Goal: Task Accomplishment & Management: Manage account settings

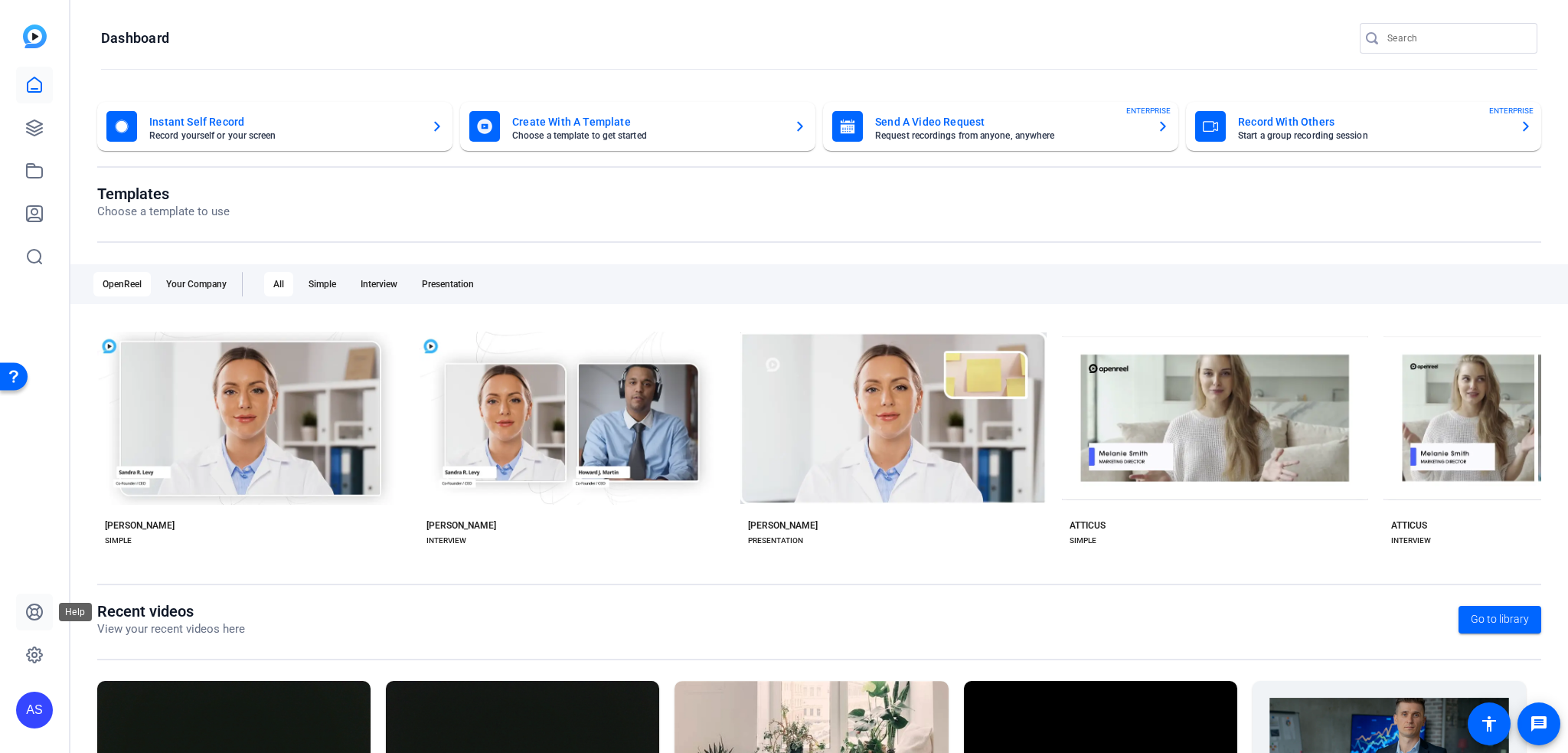
click at [36, 611] on icon at bounding box center [35, 612] width 15 height 15
click at [34, 653] on icon at bounding box center [34, 655] width 4 height 4
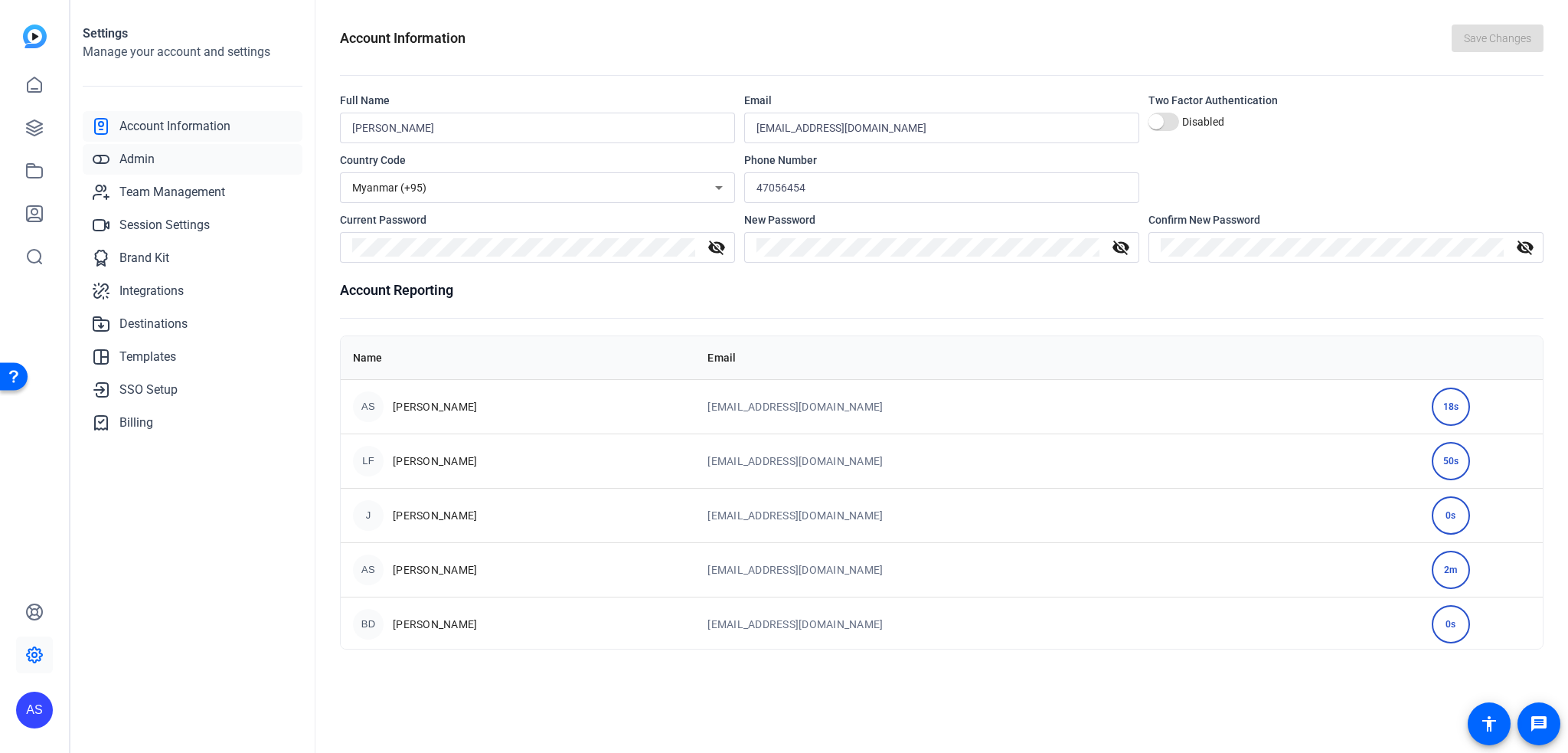
click at [166, 163] on link "Admin" at bounding box center [192, 160] width 220 height 31
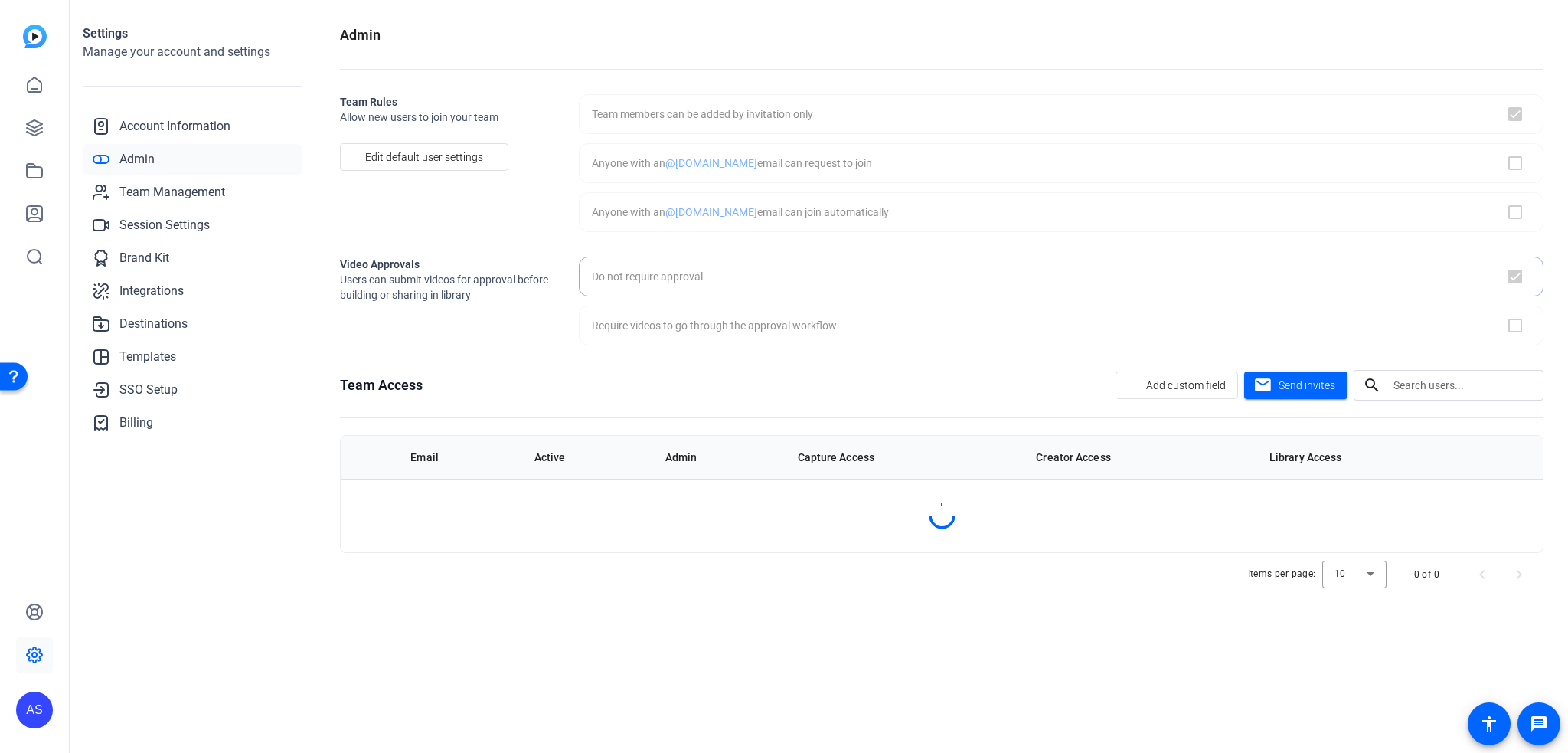
checkbox input "true"
checkbox input "false"
checkbox input "true"
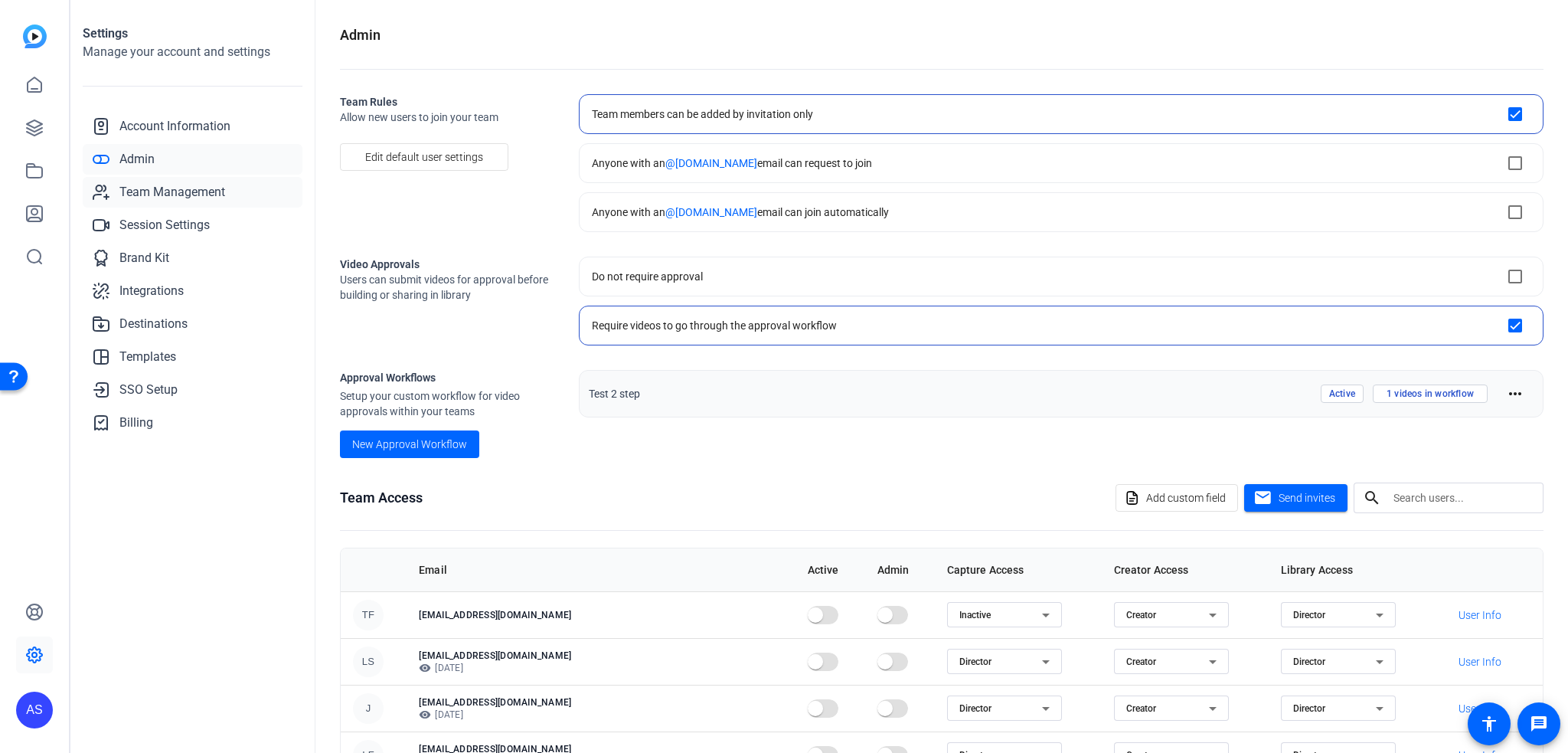
click at [156, 193] on span "Team Management" at bounding box center [172, 193] width 106 height 19
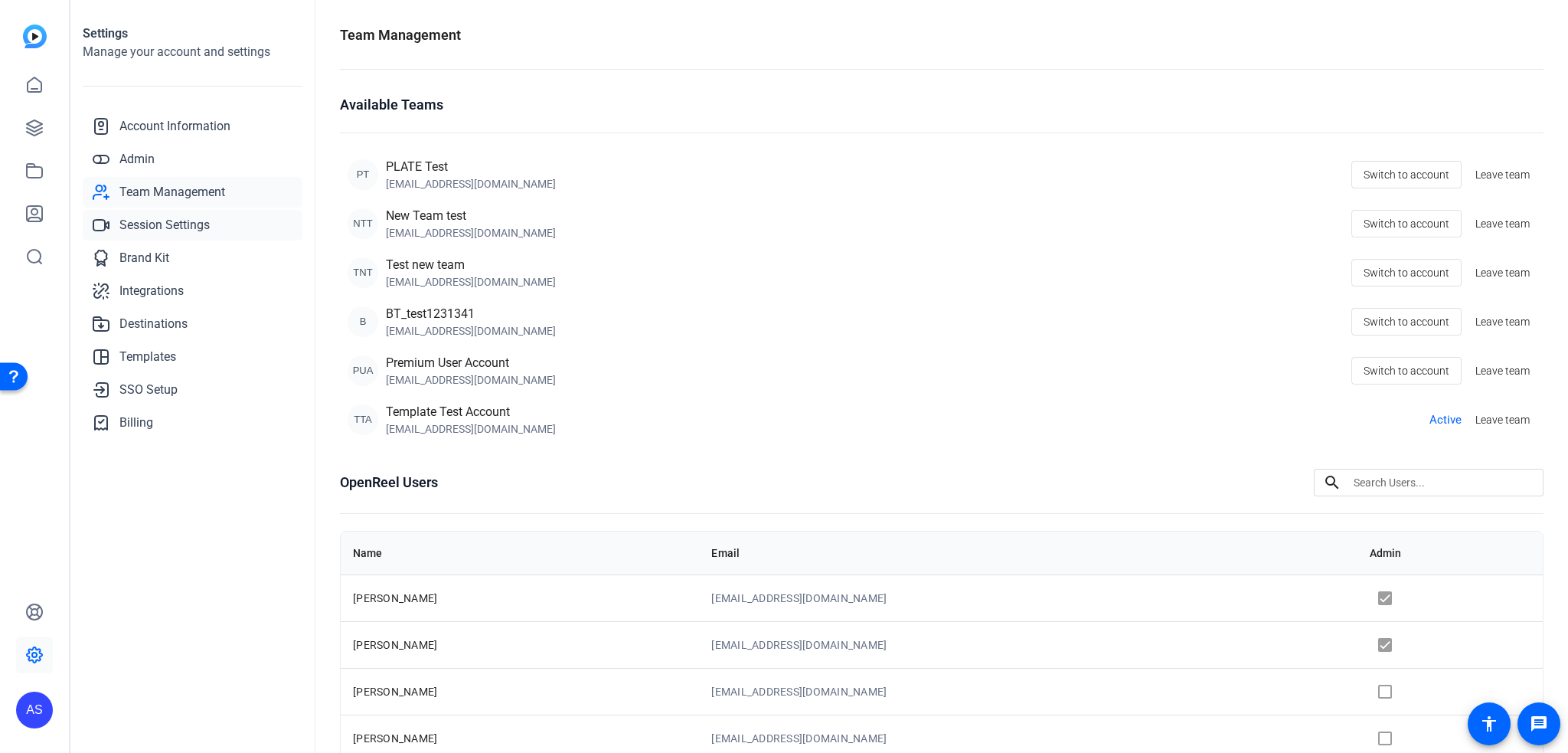
click at [171, 226] on span "Session Settings" at bounding box center [165, 226] width 91 height 19
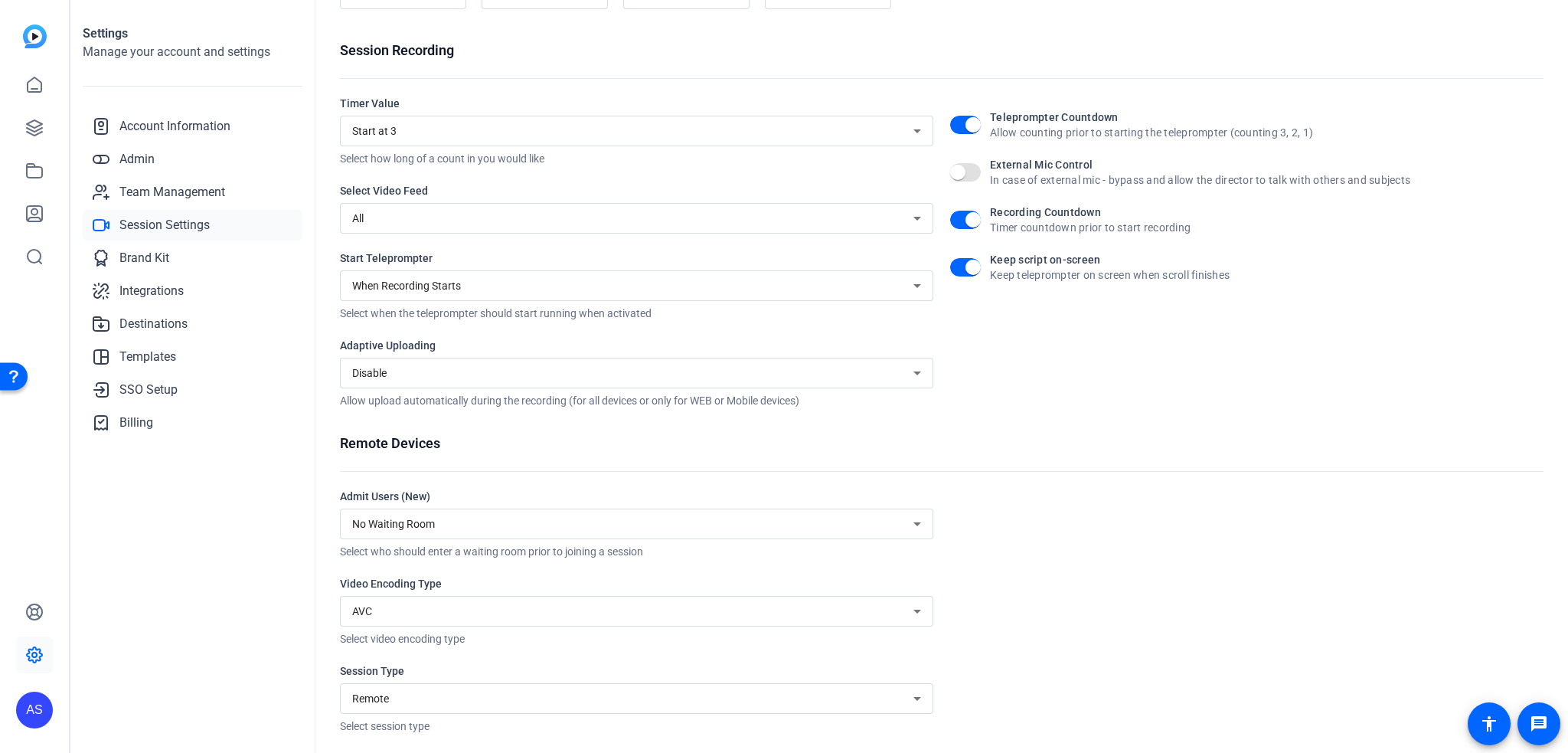
scroll to position [181, 0]
click at [209, 414] on link "Billing" at bounding box center [192, 423] width 220 height 31
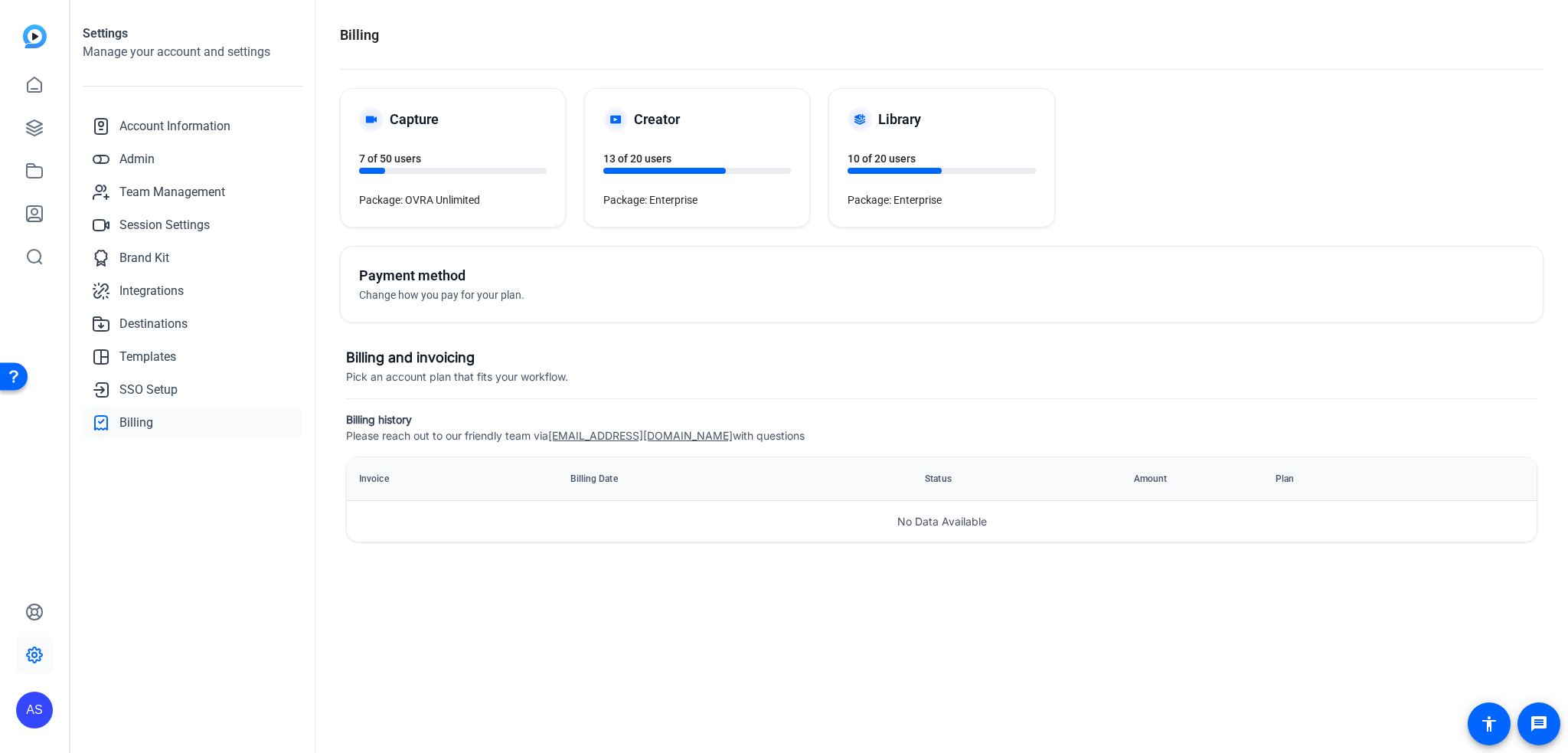
click at [895, 168] on div at bounding box center [894, 171] width 94 height 6
click at [48, 127] on link at bounding box center [34, 127] width 36 height 37
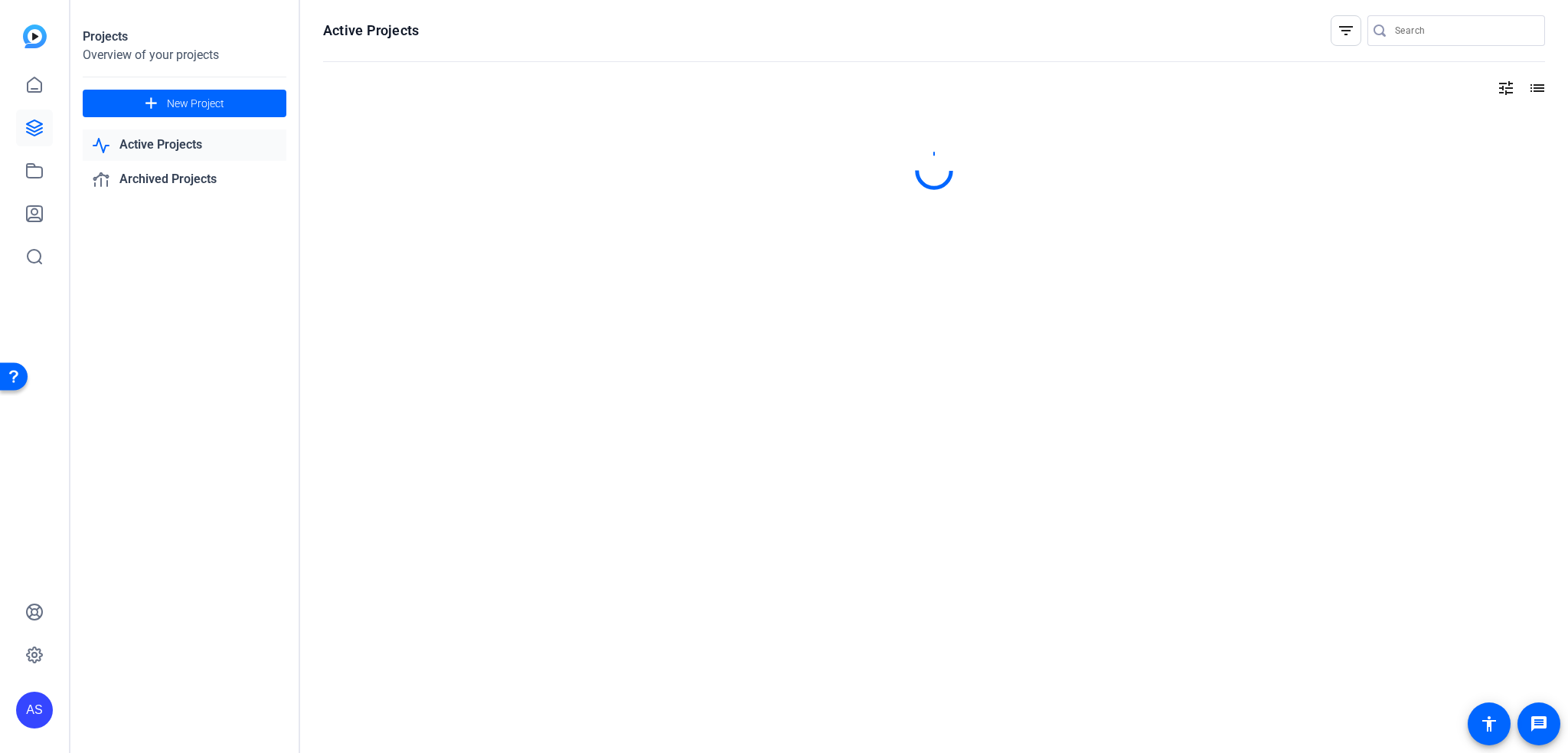
click at [154, 150] on link "Active Projects" at bounding box center [184, 145] width 204 height 31
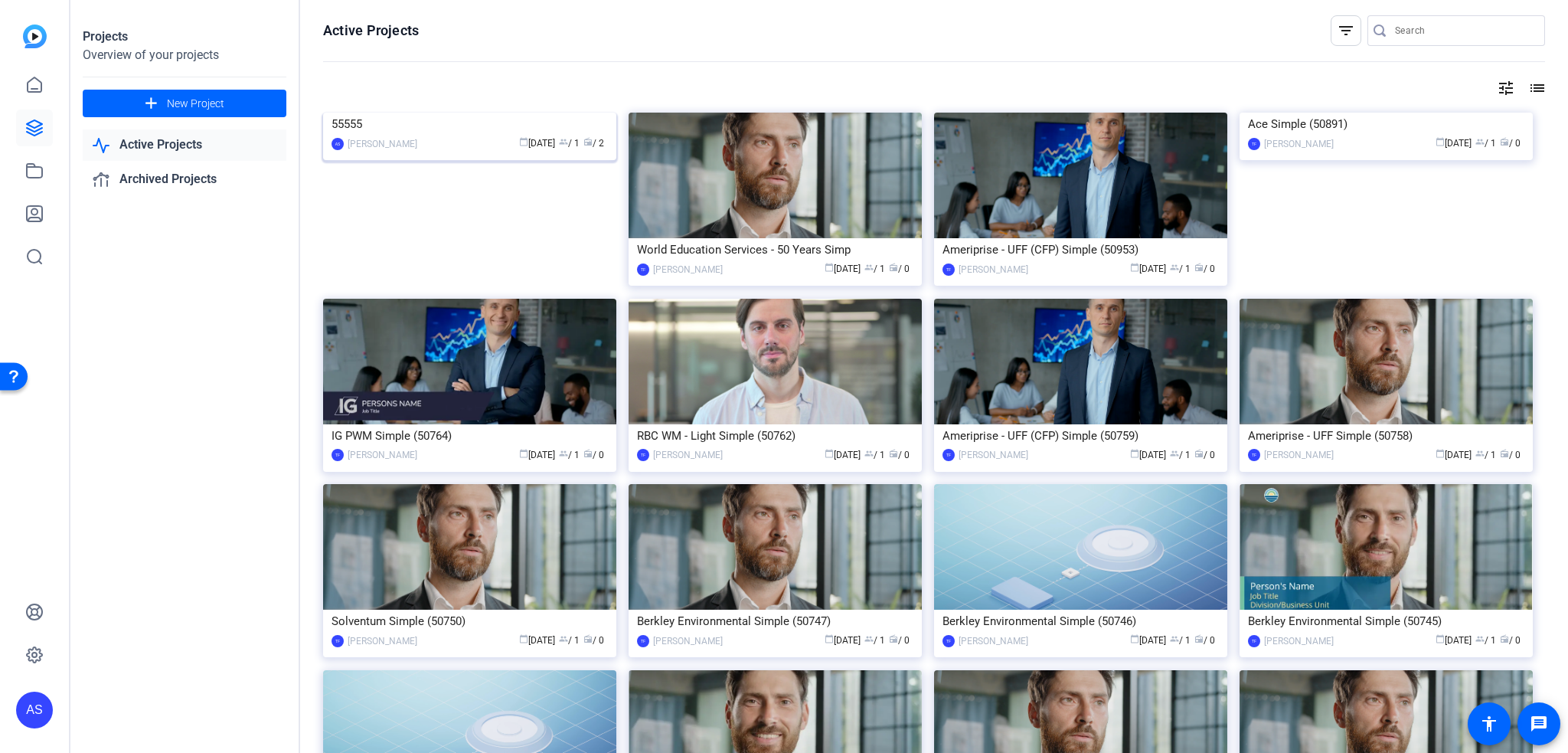
click at [418, 113] on img at bounding box center [470, 113] width 294 height 0
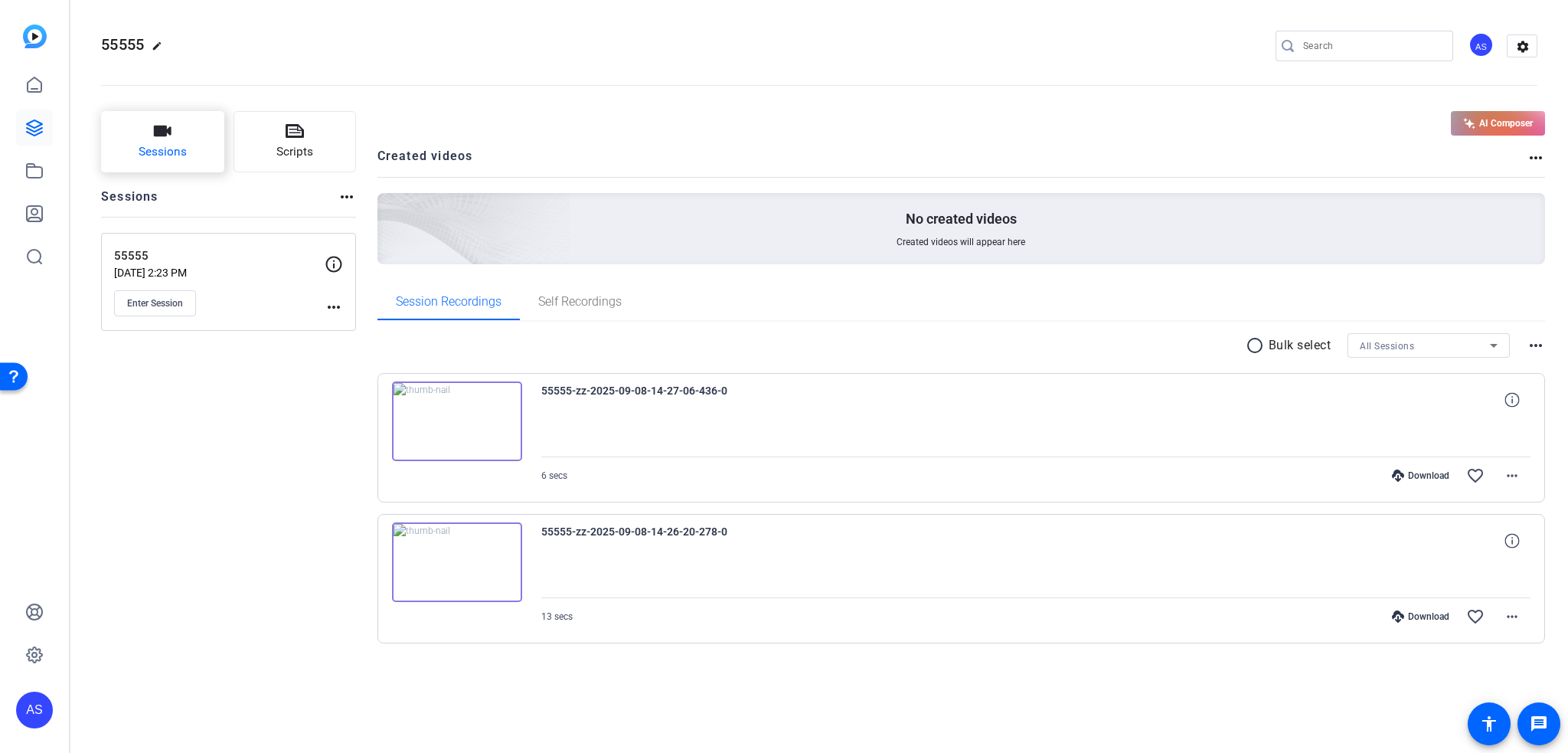
click at [177, 152] on span "Sessions" at bounding box center [162, 152] width 48 height 18
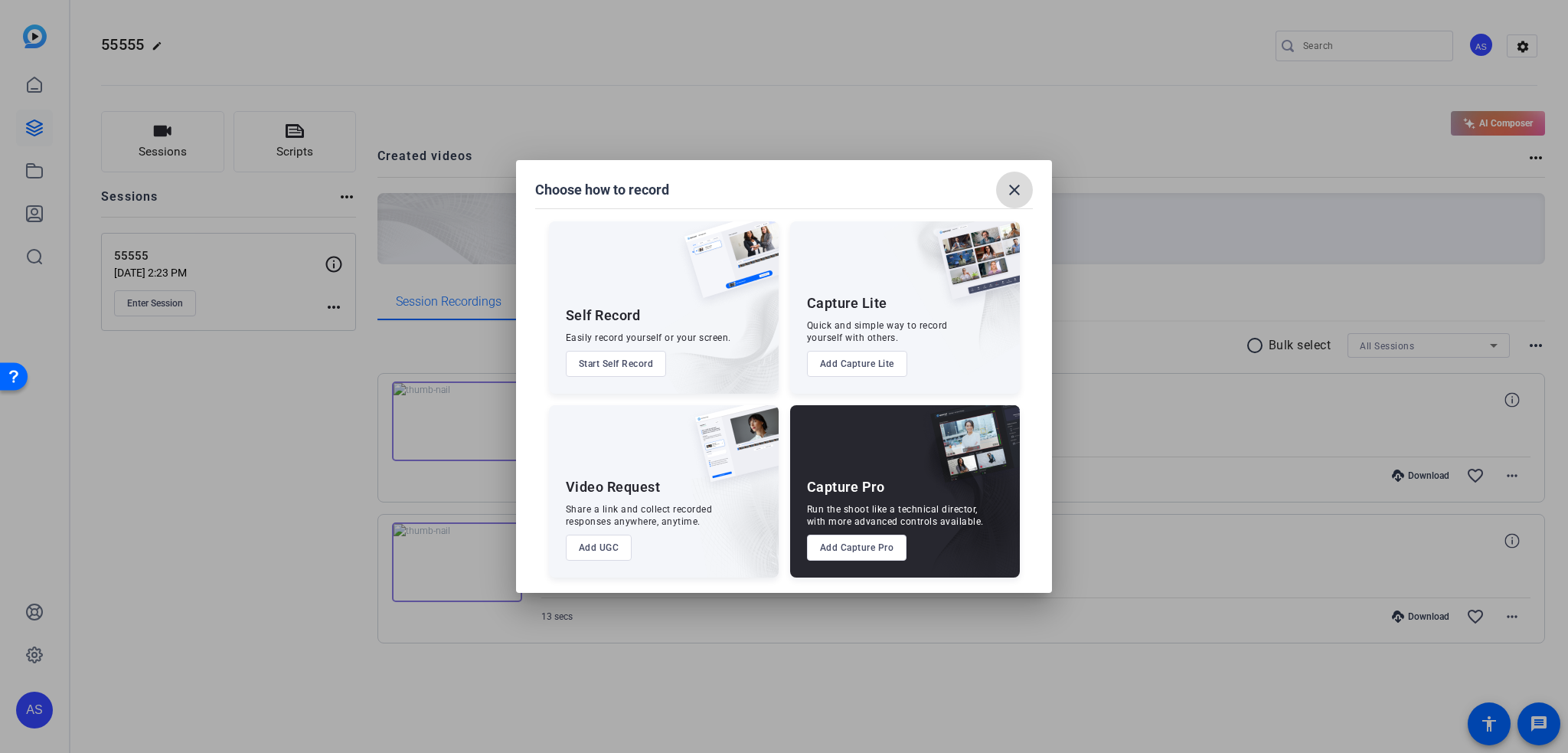
click at [1020, 185] on mat-icon "close" at bounding box center [1015, 190] width 19 height 19
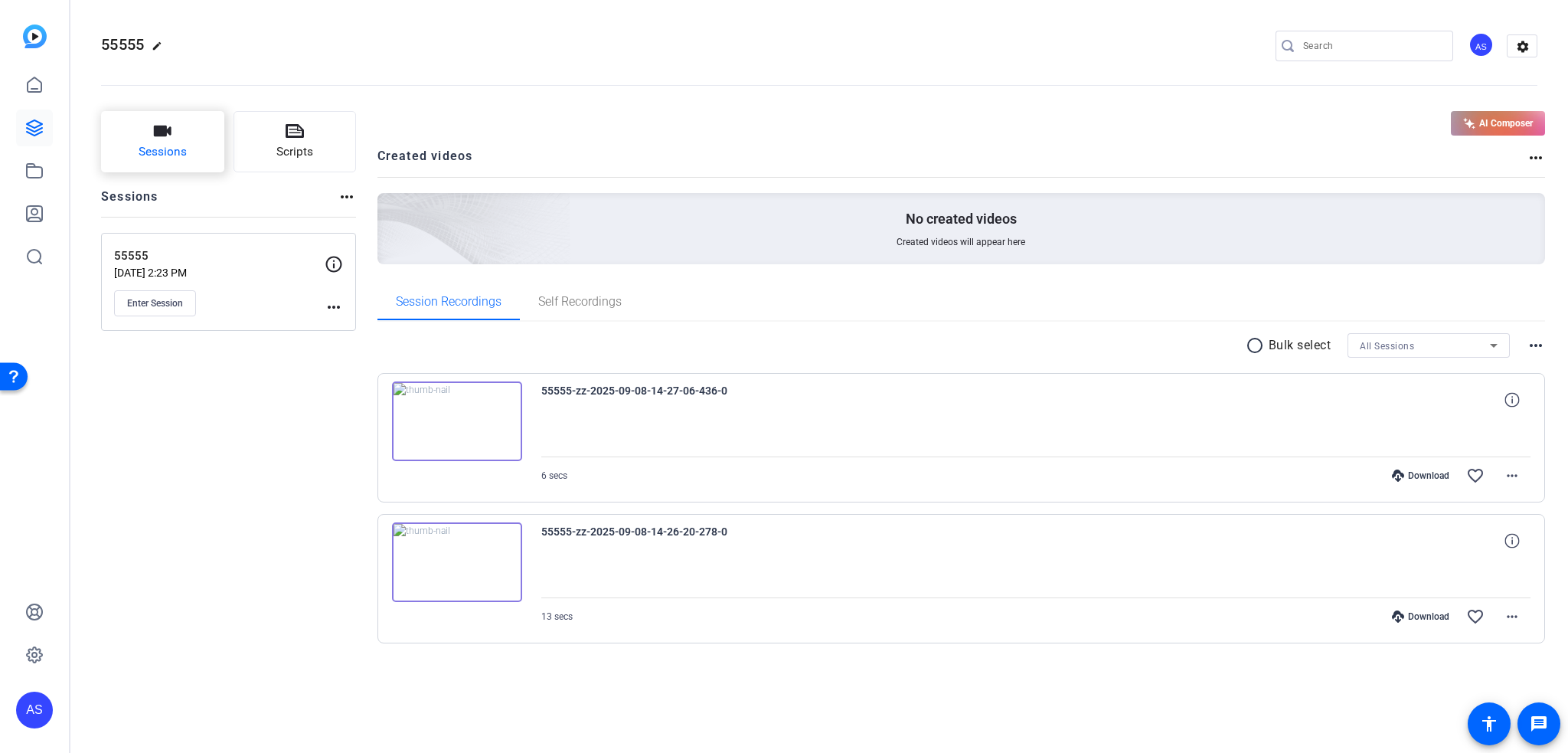
click at [214, 151] on button "Sessions" at bounding box center [162, 142] width 123 height 61
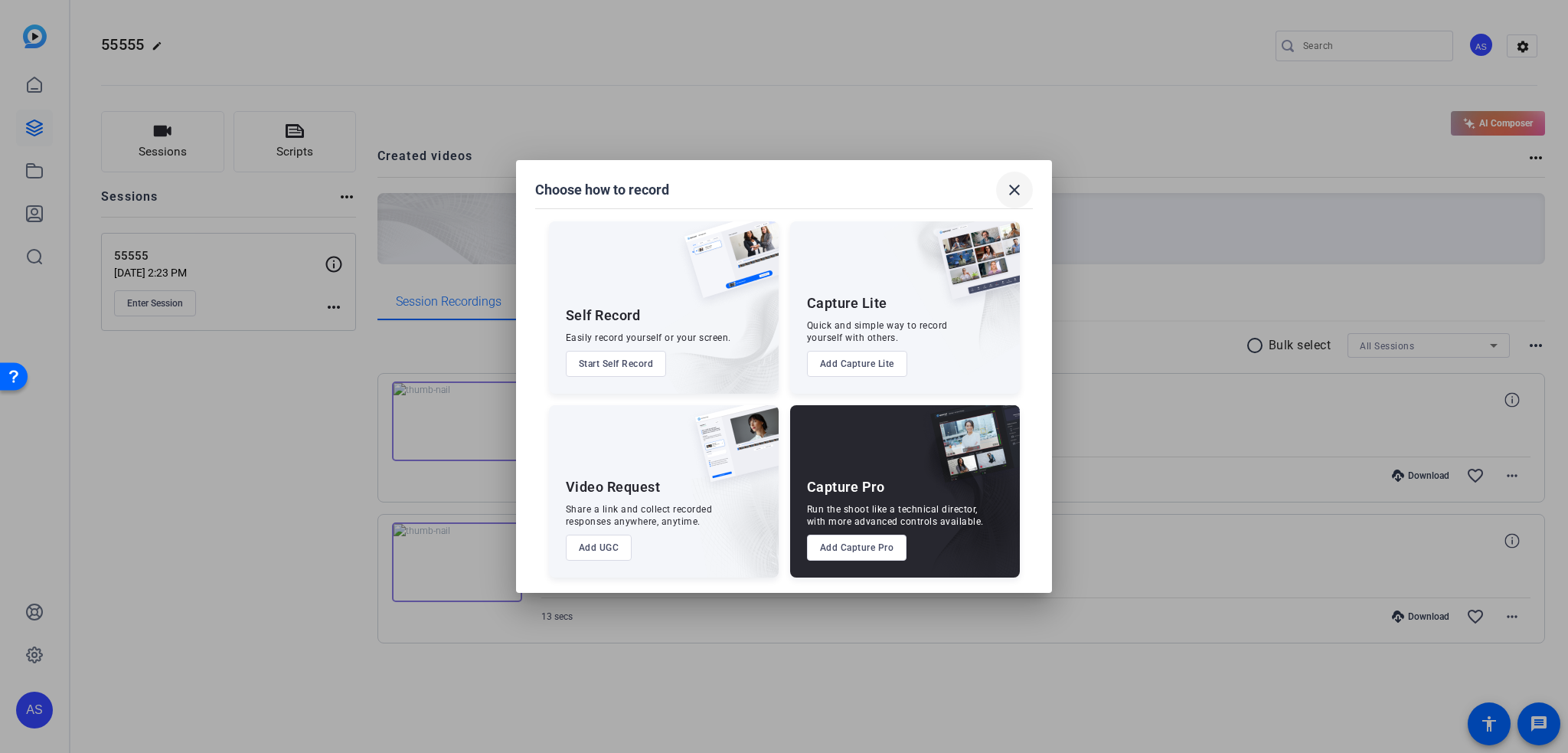
click at [1005, 193] on mat-icon "close" at bounding box center [1015, 190] width 19 height 19
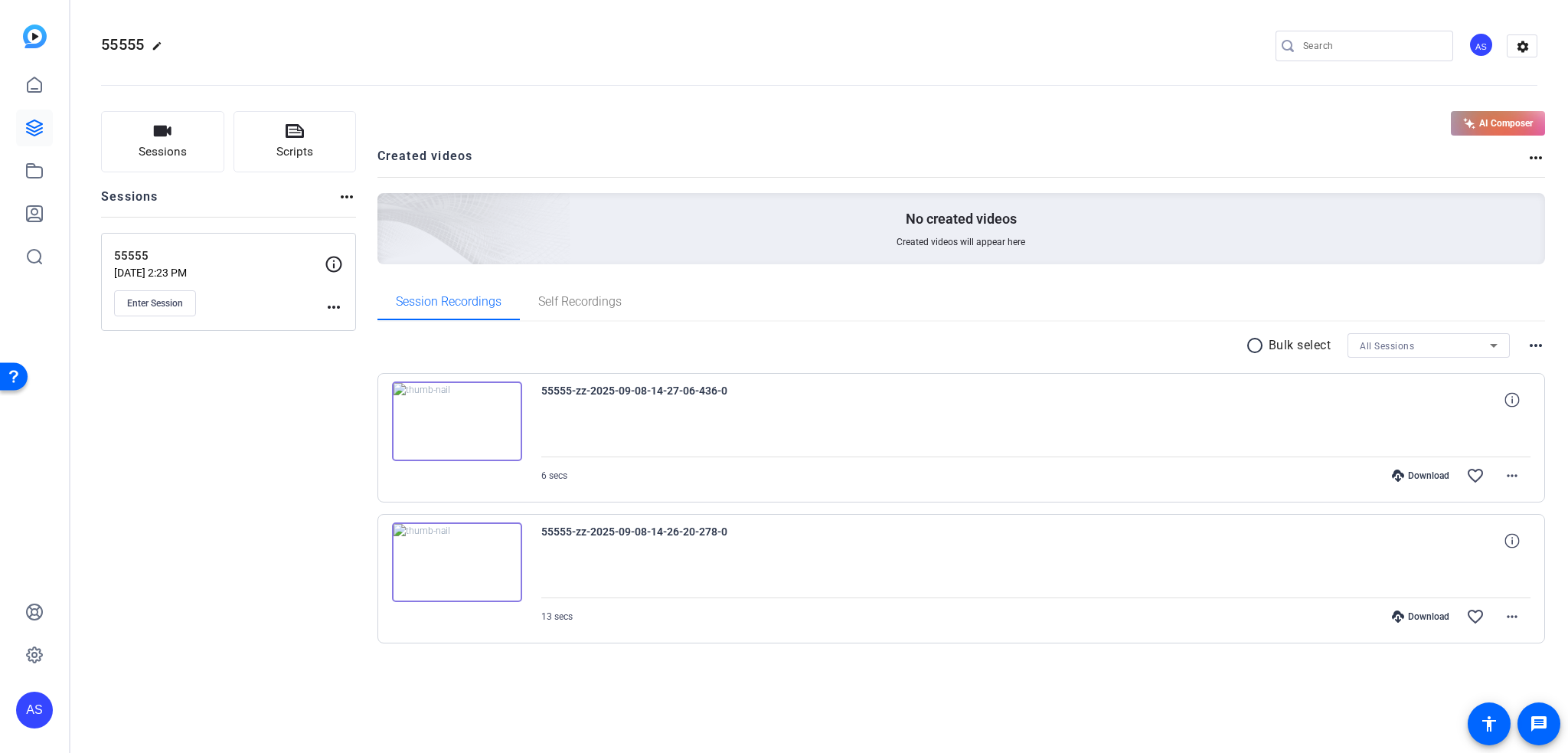
click at [36, 32] on img at bounding box center [35, 37] width 24 height 24
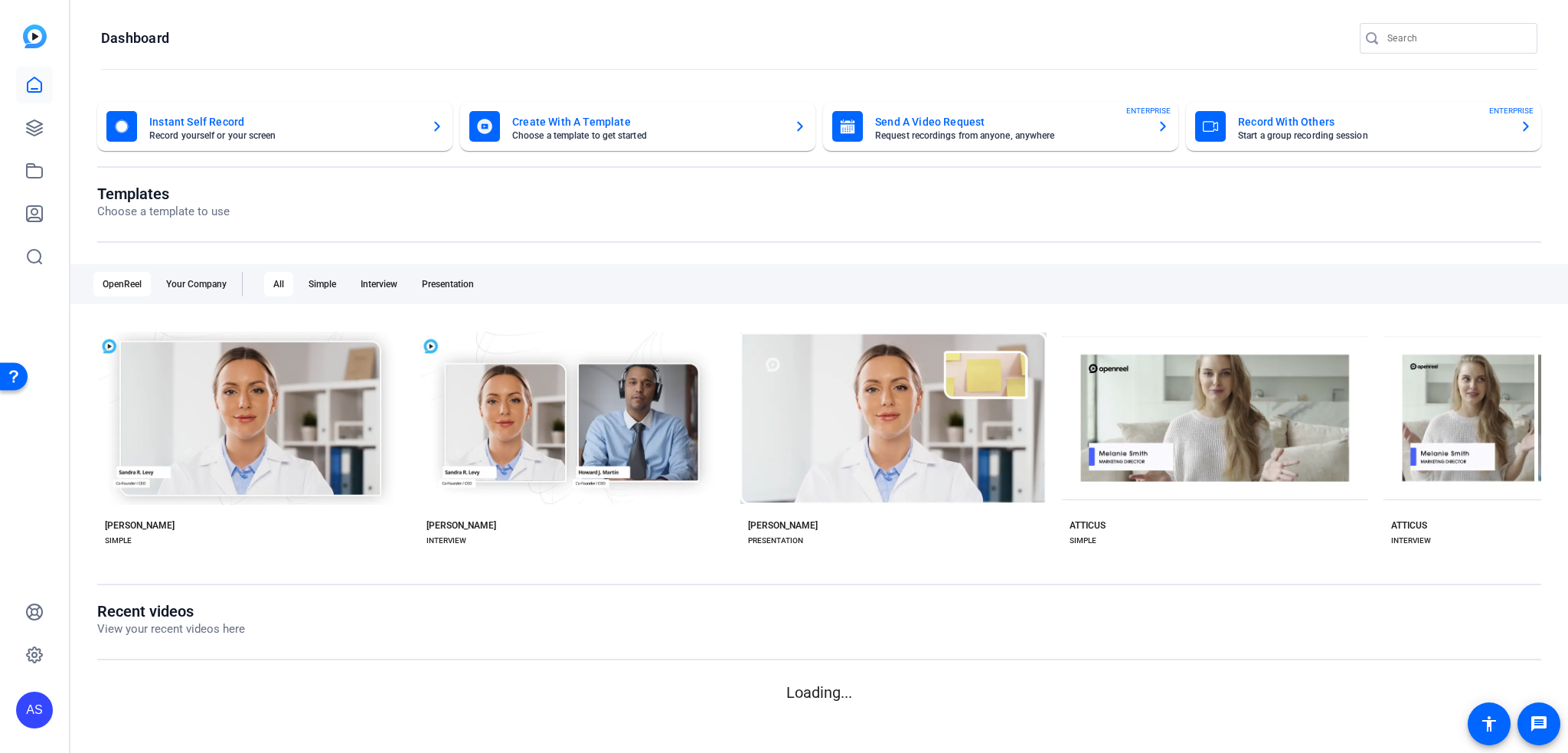
click at [277, 124] on mat-card-title "Instant Self Record" at bounding box center [284, 122] width 270 height 19
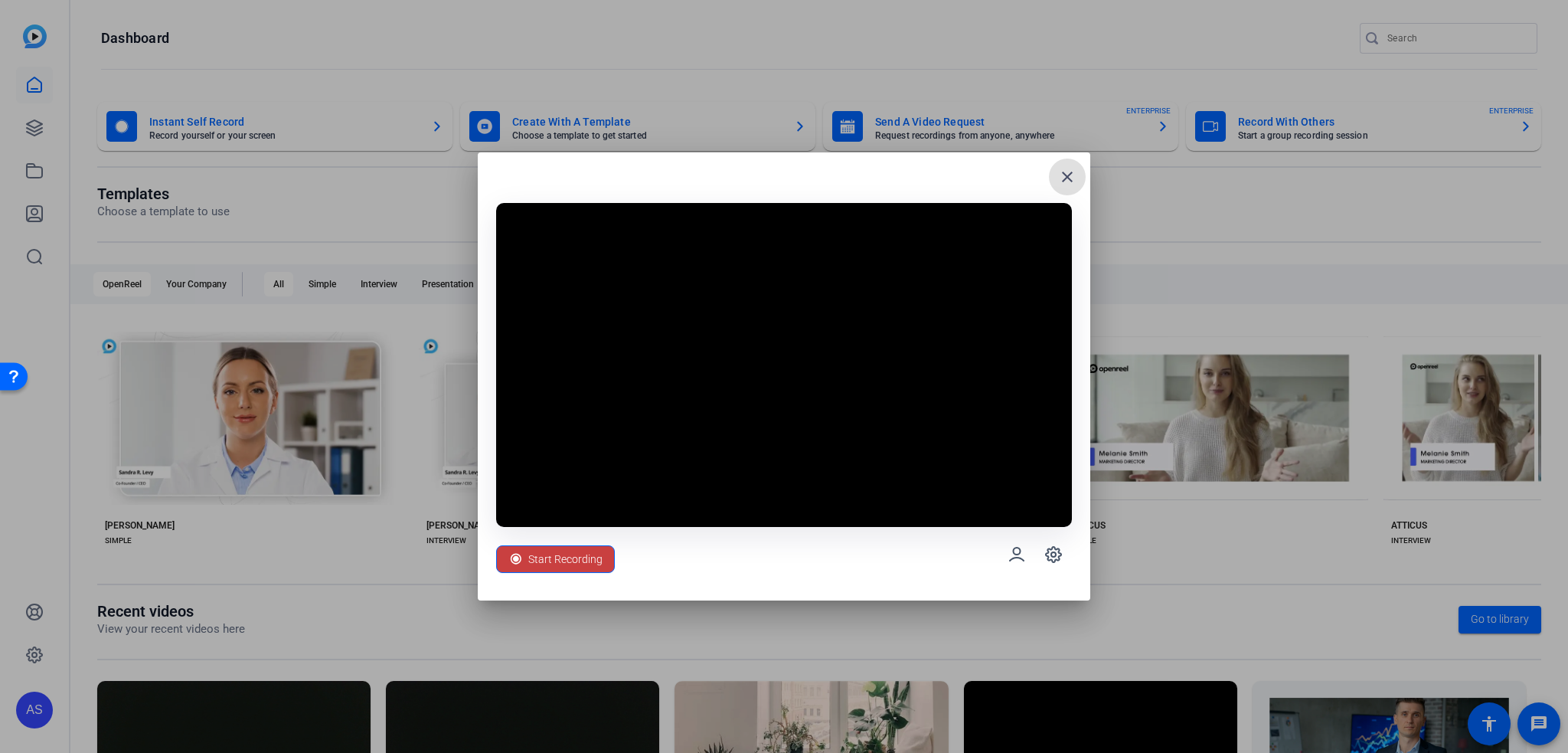
click at [592, 553] on span "Start Recording" at bounding box center [566, 559] width 75 height 29
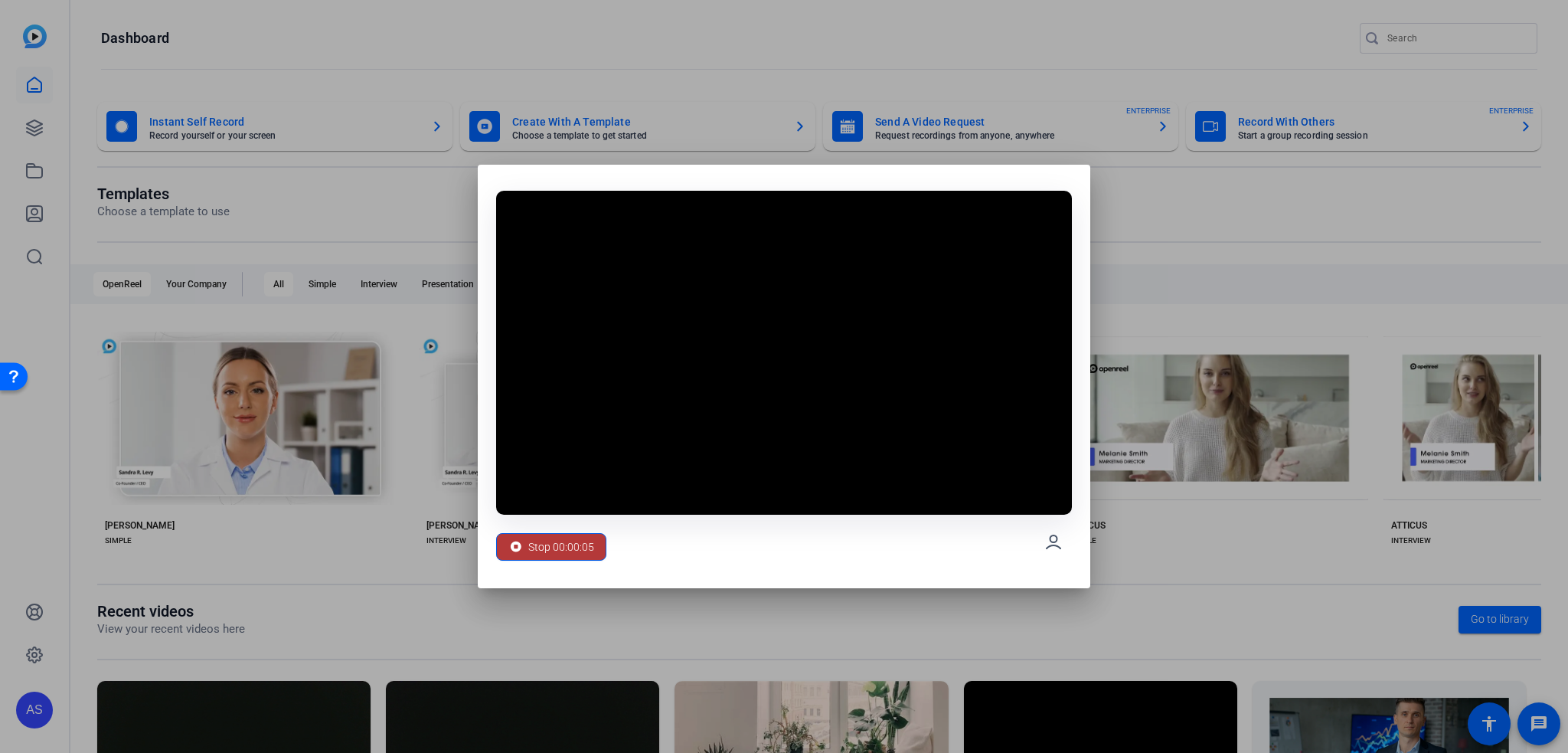
click at [592, 547] on span "Stop 00:00:05" at bounding box center [562, 547] width 66 height 29
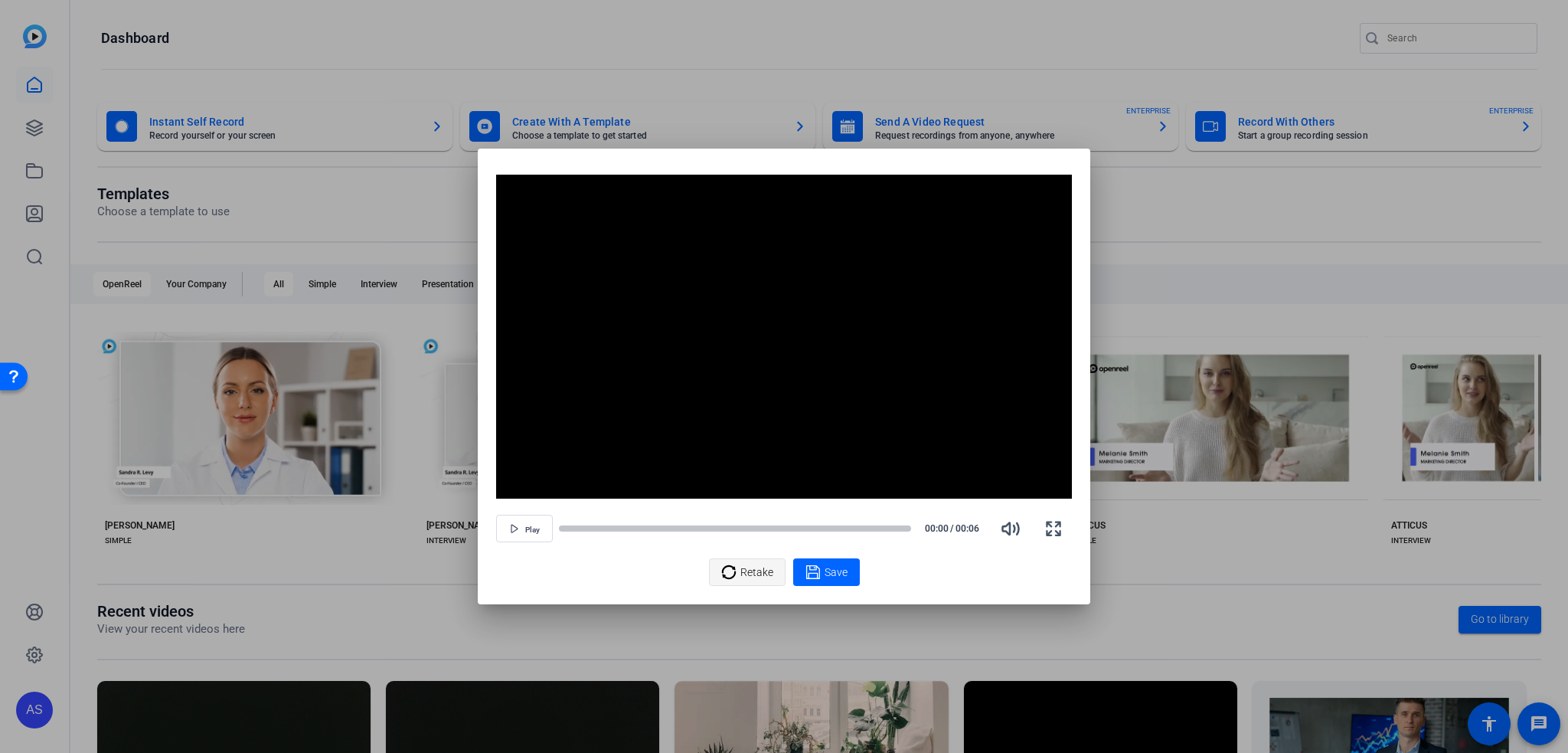
click at [732, 574] on icon at bounding box center [729, 572] width 15 height 19
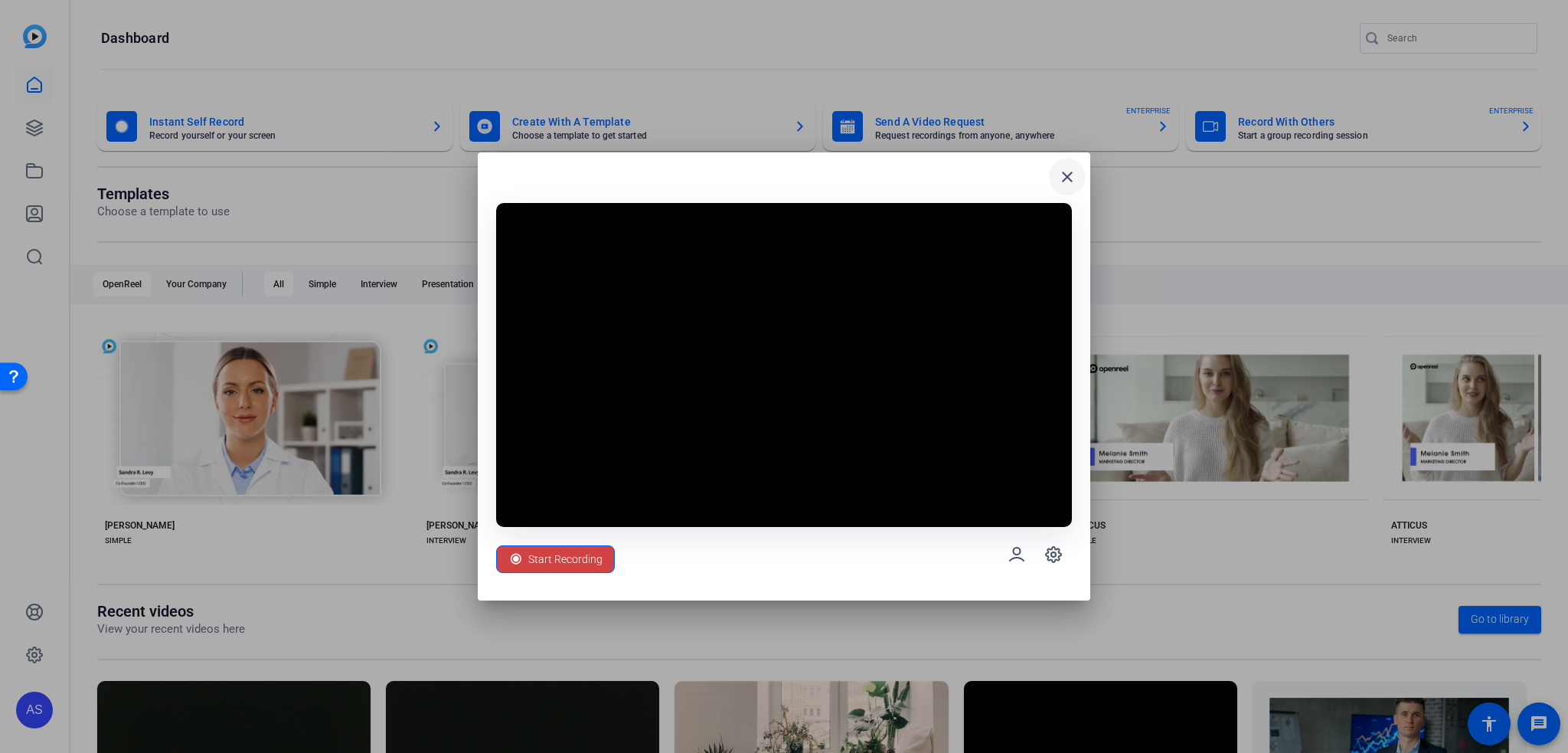
click at [1075, 177] on mat-icon "close" at bounding box center [1067, 177] width 19 height 19
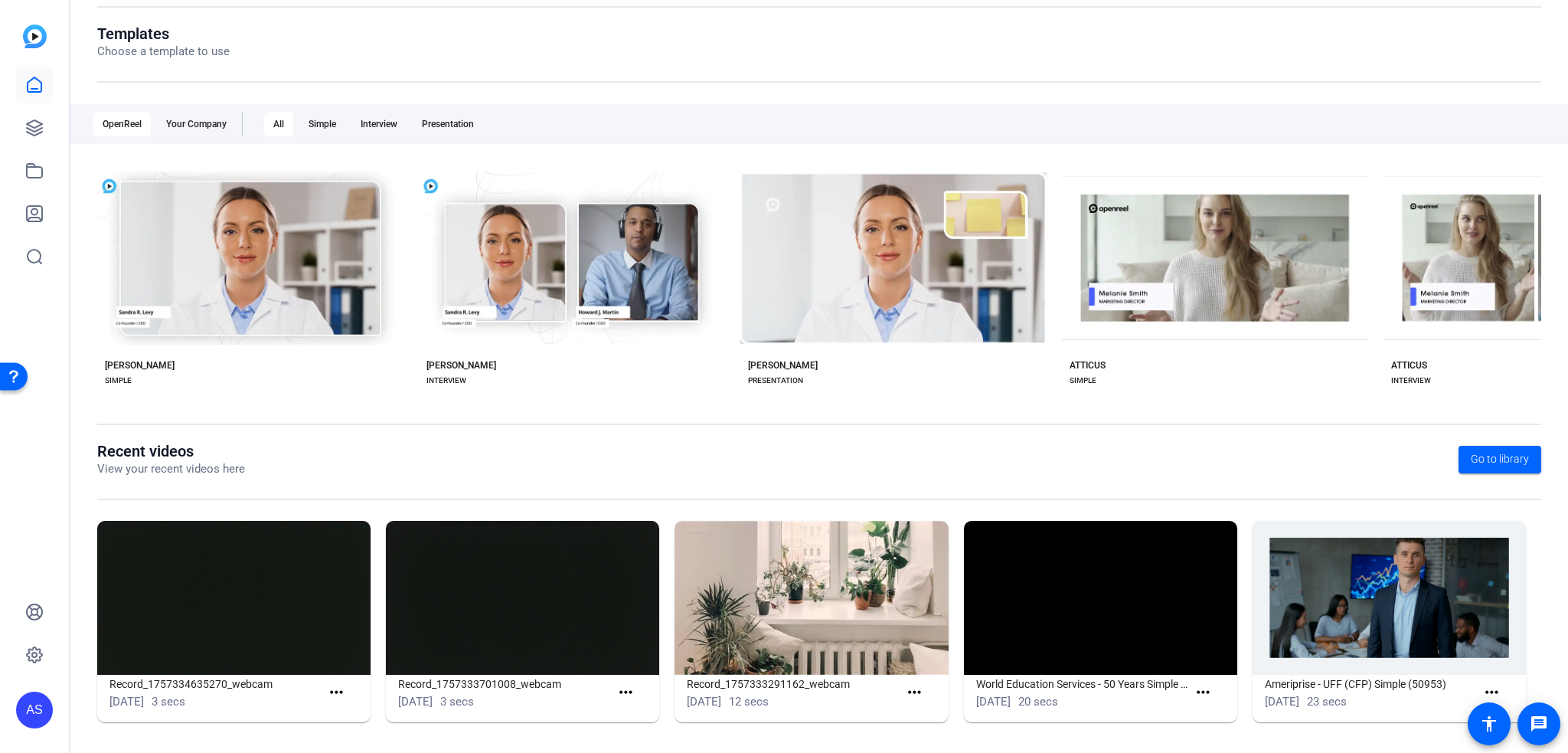
scroll to position [162, 0]
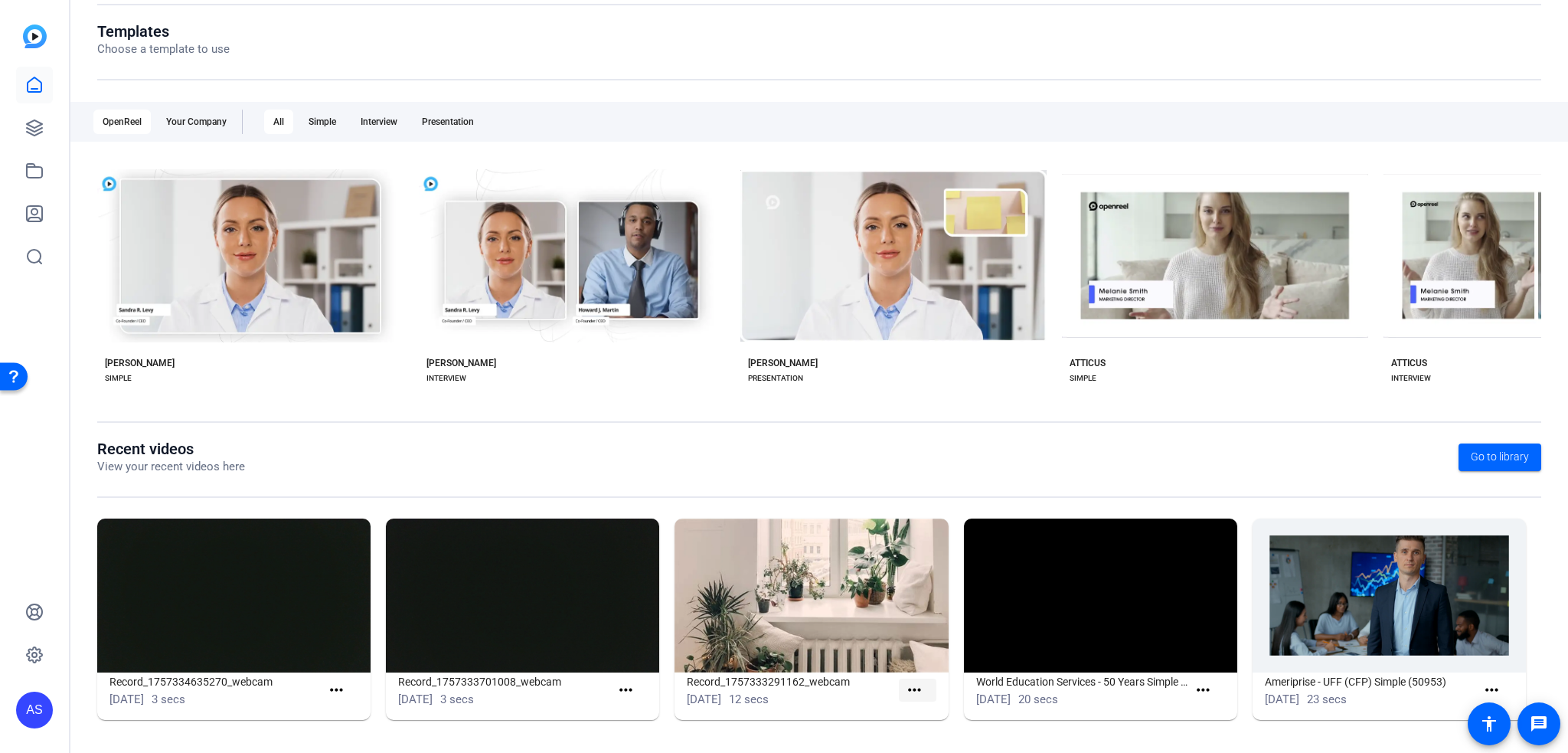
click at [912, 690] on mat-icon "more_horiz" at bounding box center [915, 690] width 20 height 20
click at [1195, 695] on div at bounding box center [784, 376] width 1568 height 753
click at [1197, 689] on mat-icon "more_horiz" at bounding box center [1203, 690] width 20 height 20
click at [1487, 452] on div at bounding box center [784, 376] width 1568 height 753
click at [1481, 454] on span "Go to library" at bounding box center [1500, 457] width 59 height 16
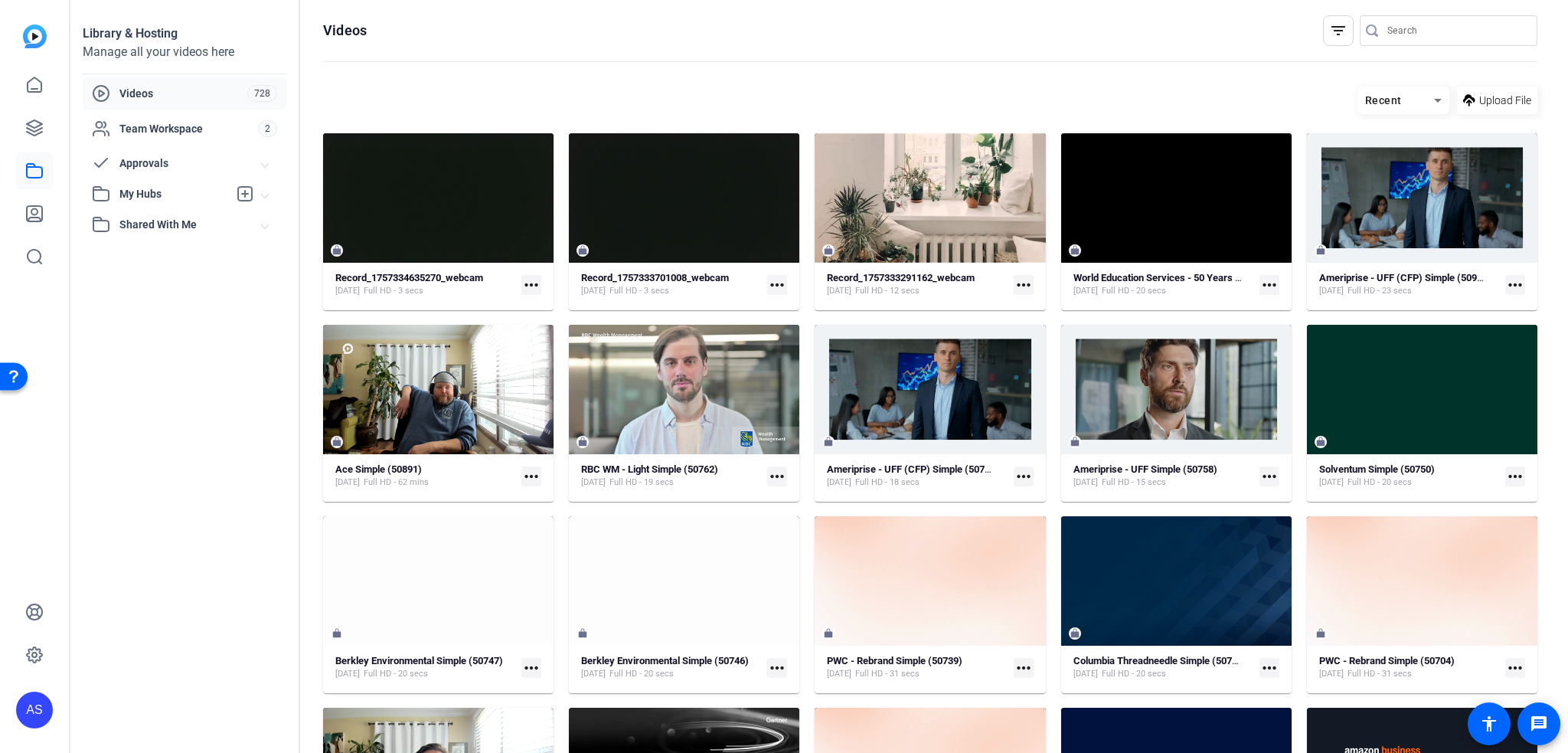
click at [147, 161] on span "Approvals" at bounding box center [191, 163] width 143 height 16
click at [42, 130] on icon at bounding box center [35, 128] width 19 height 19
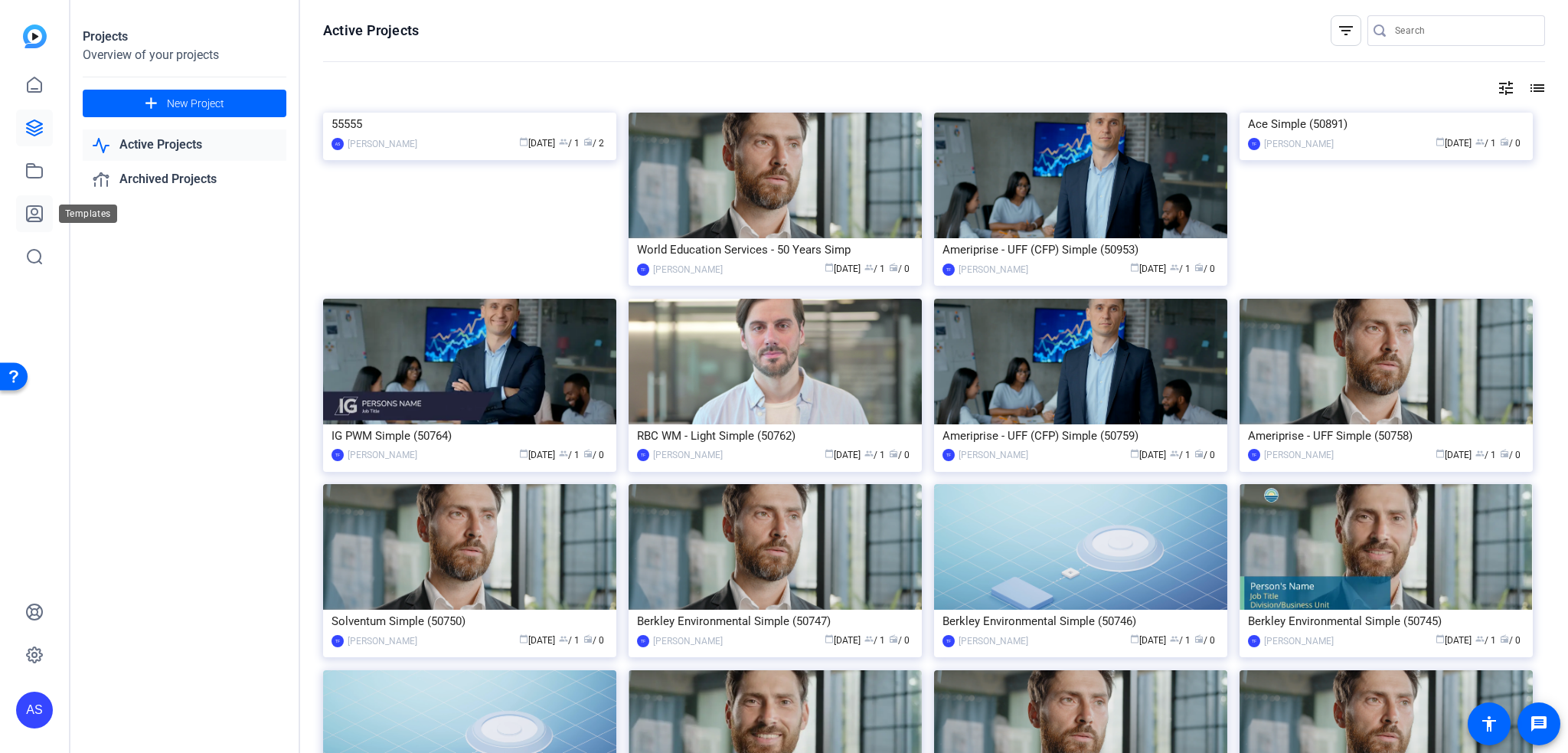
click at [28, 209] on icon at bounding box center [35, 214] width 19 height 19
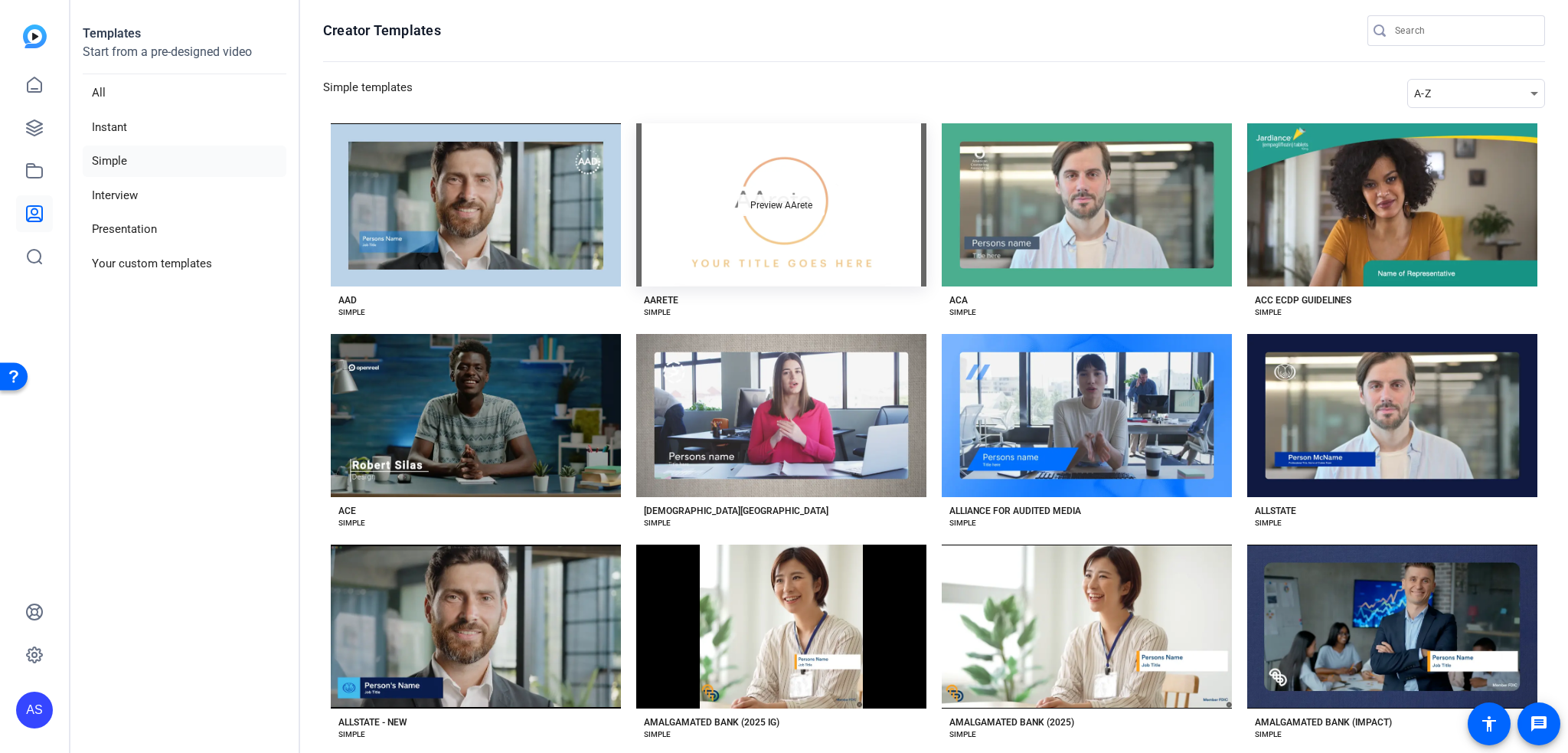
click at [782, 214] on div "Preview AArete" at bounding box center [781, 205] width 87 height 21
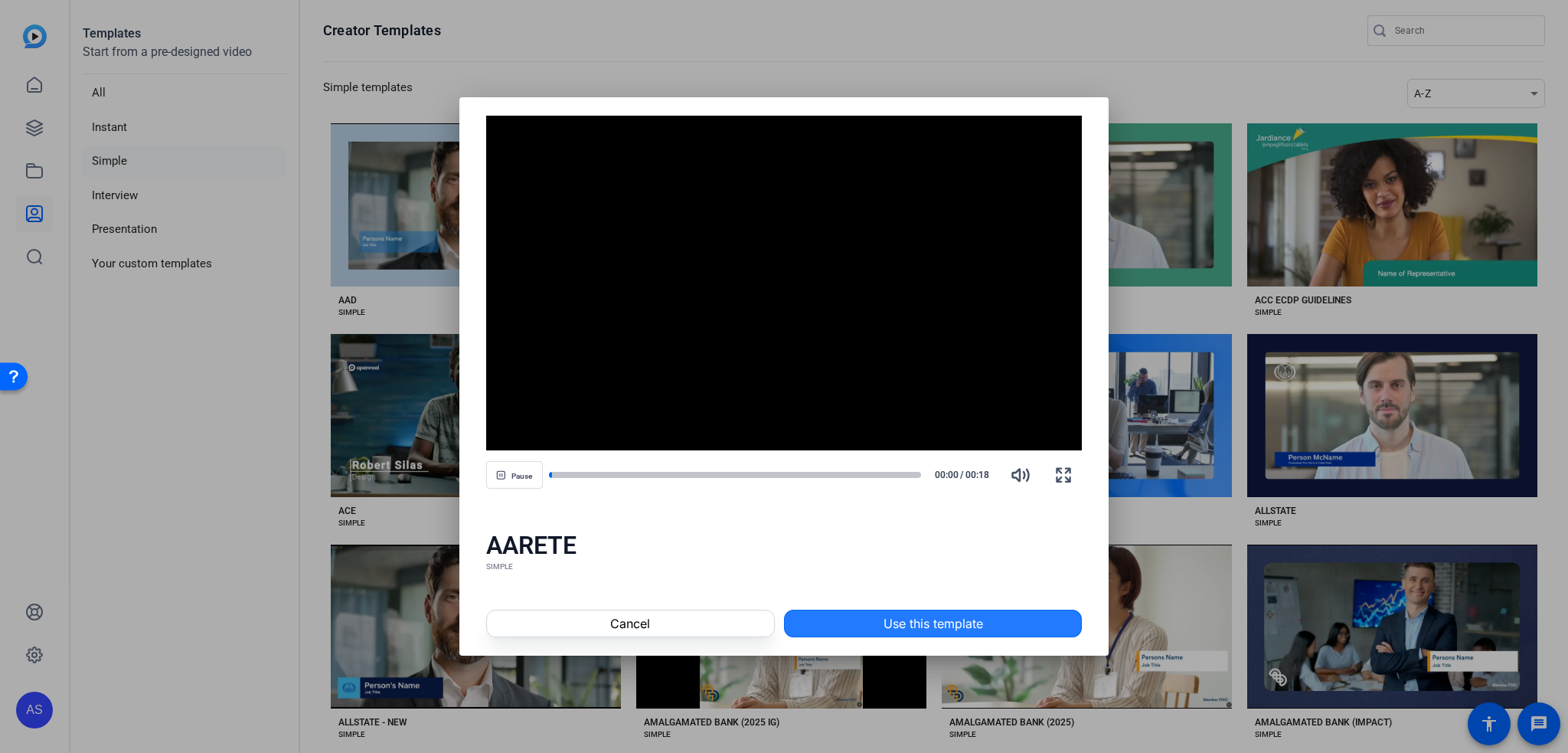
click at [884, 612] on span at bounding box center [932, 623] width 296 height 37
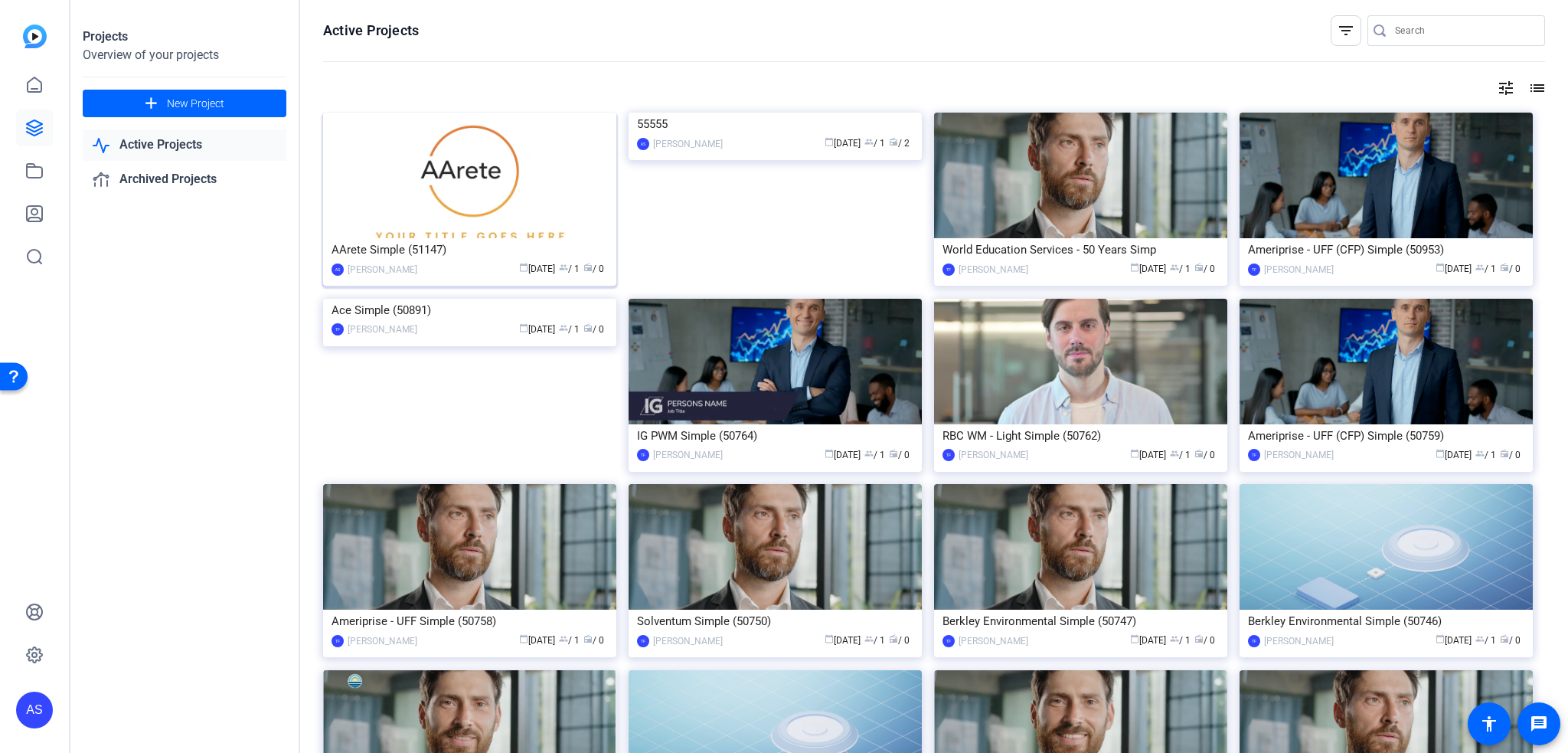
click at [422, 181] on img at bounding box center [470, 176] width 294 height 126
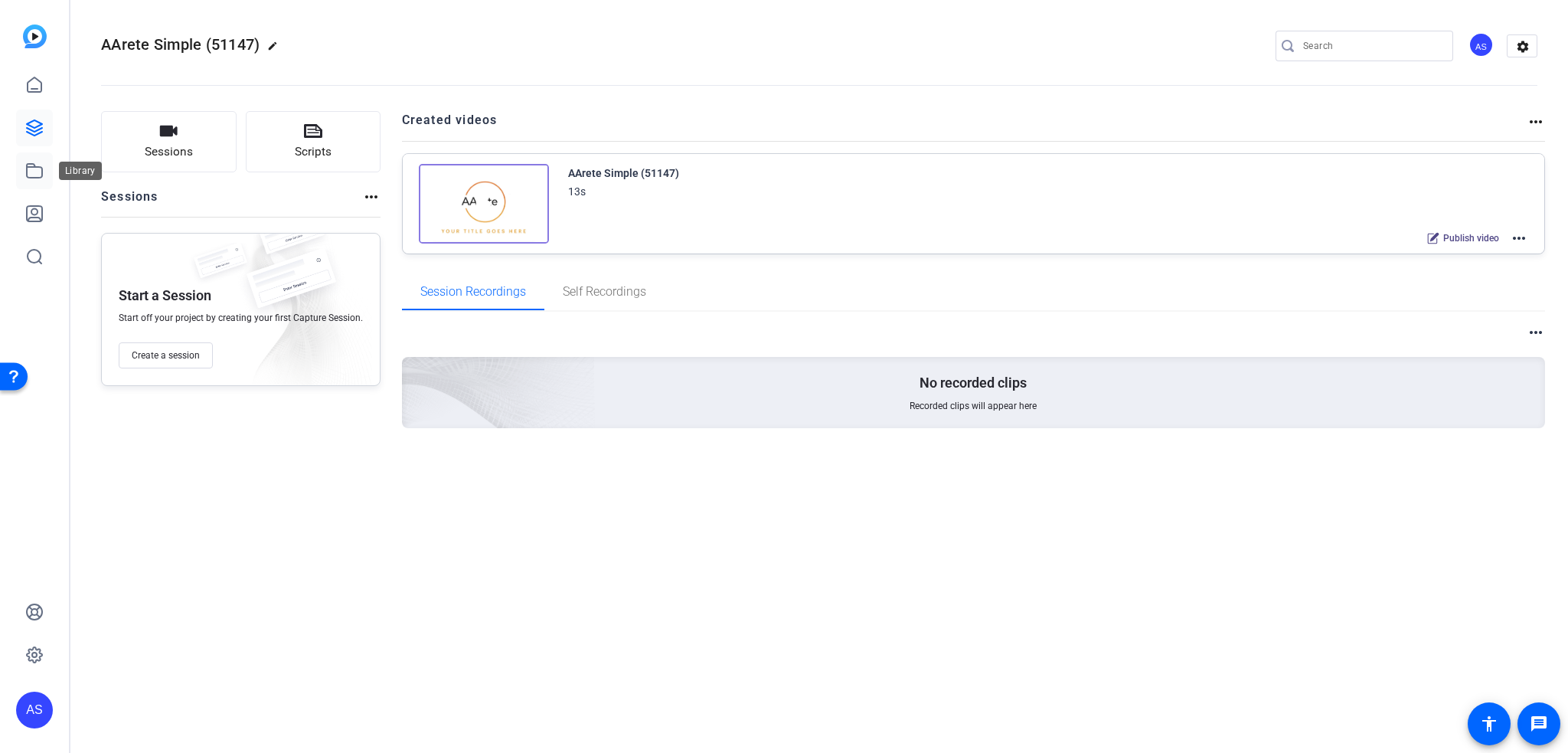
click at [30, 174] on icon at bounding box center [35, 171] width 19 height 19
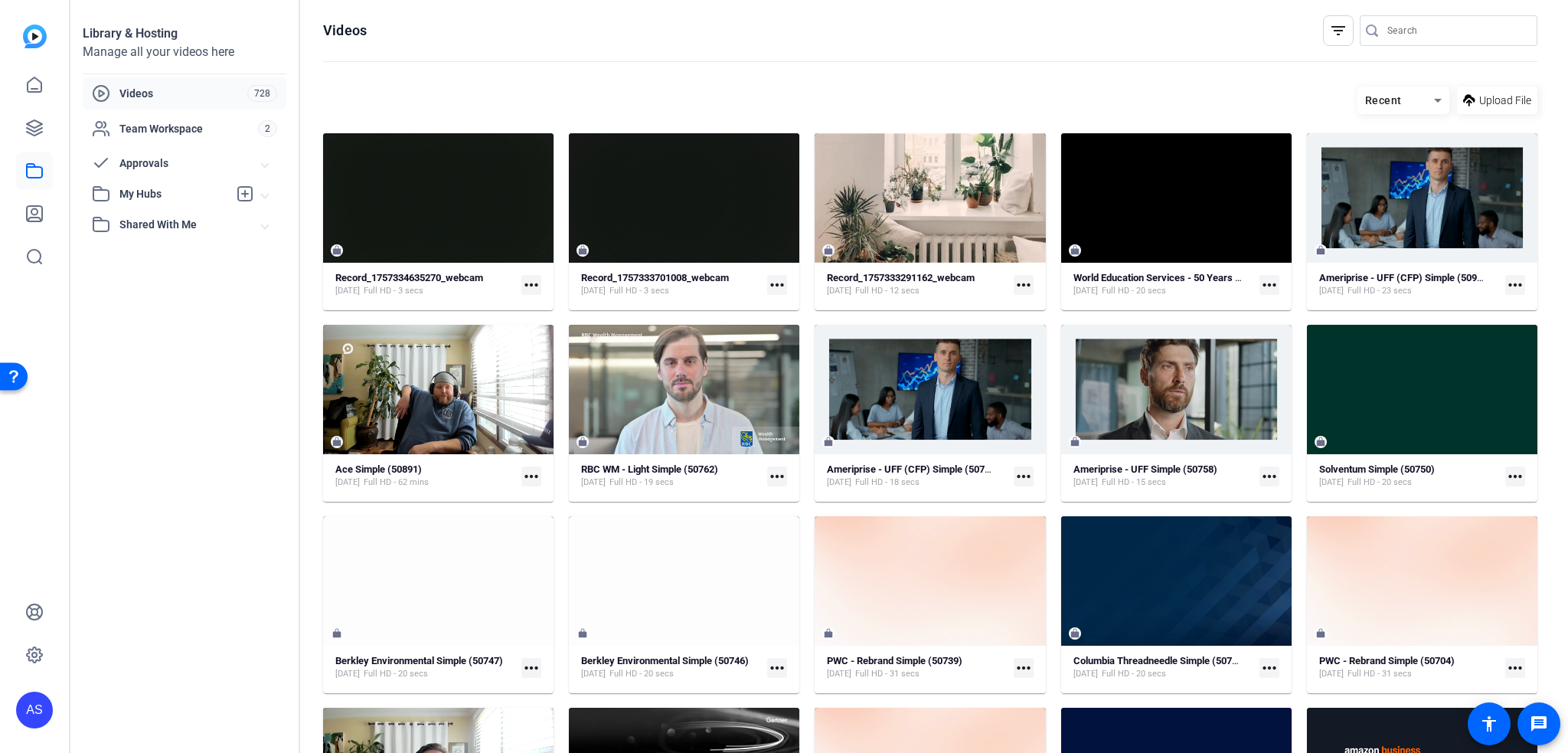
click at [536, 282] on mat-icon "more_horiz" at bounding box center [531, 284] width 20 height 20
click at [165, 194] on div at bounding box center [784, 376] width 1568 height 753
click at [122, 186] on span "My Hubs" at bounding box center [174, 194] width 109 height 16
click at [120, 250] on span "Shared With Me" at bounding box center [191, 258] width 143 height 16
click at [125, 324] on span "Example Hub" at bounding box center [133, 326] width 65 height 15
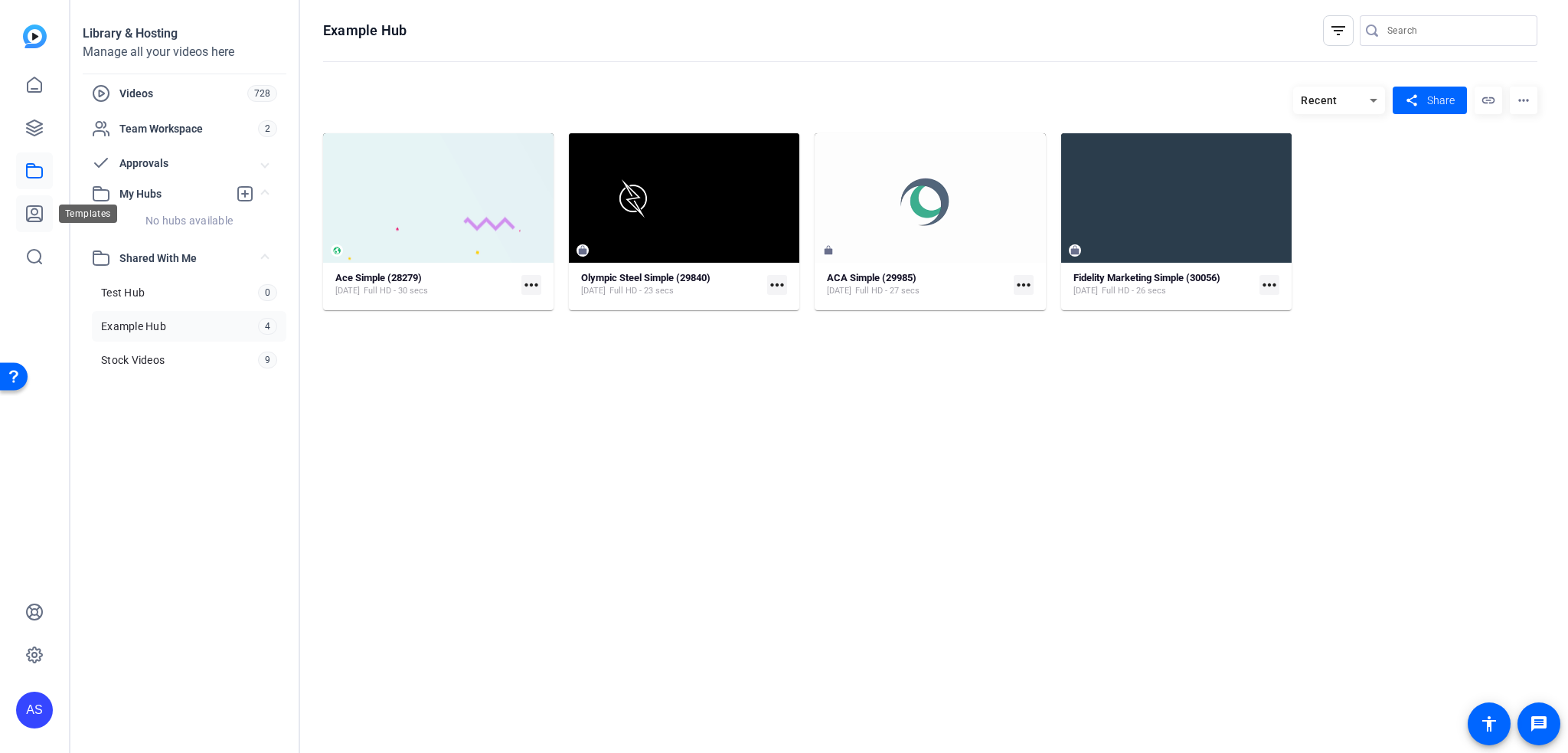
click at [31, 211] on icon at bounding box center [35, 214] width 15 height 15
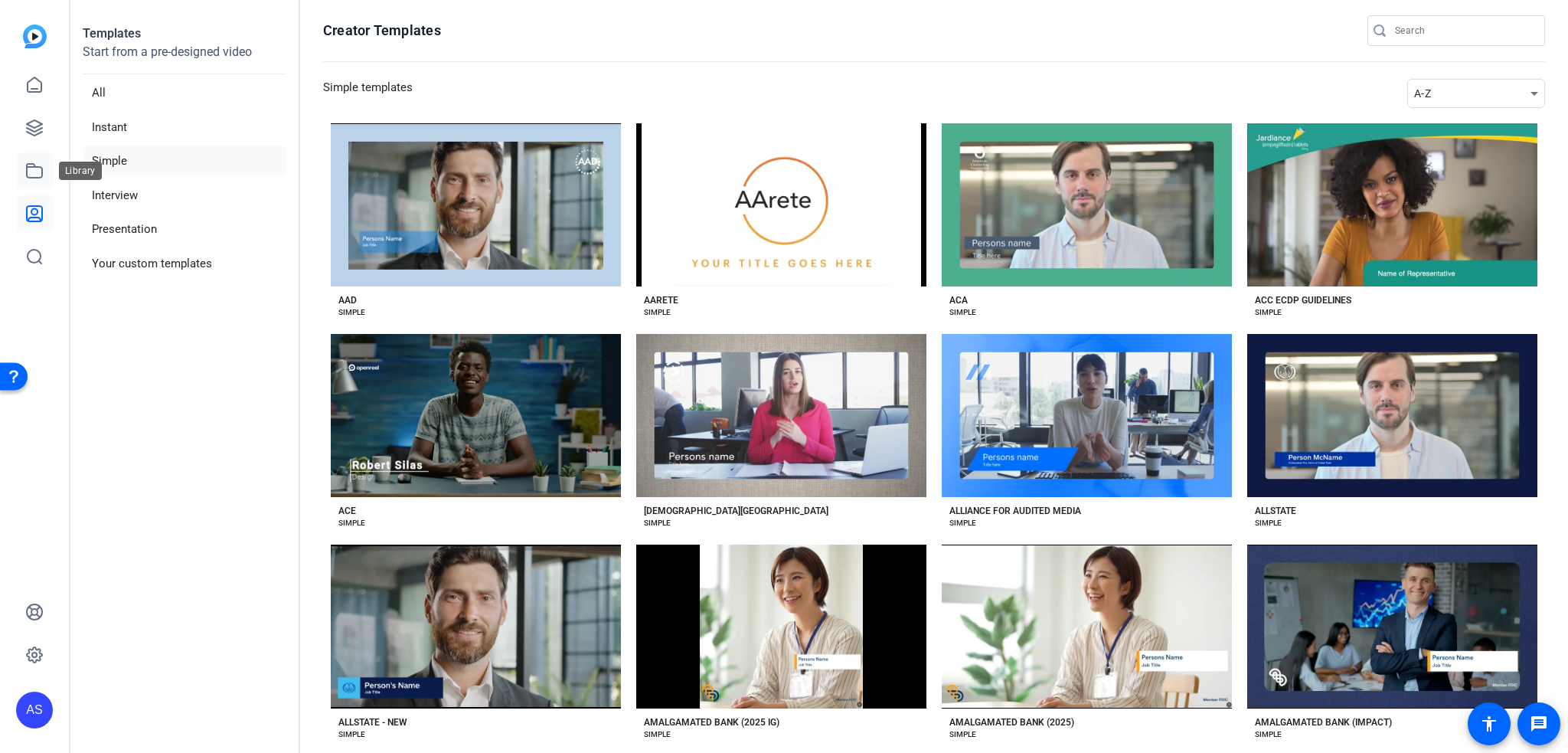
click at [36, 160] on link at bounding box center [34, 171] width 36 height 37
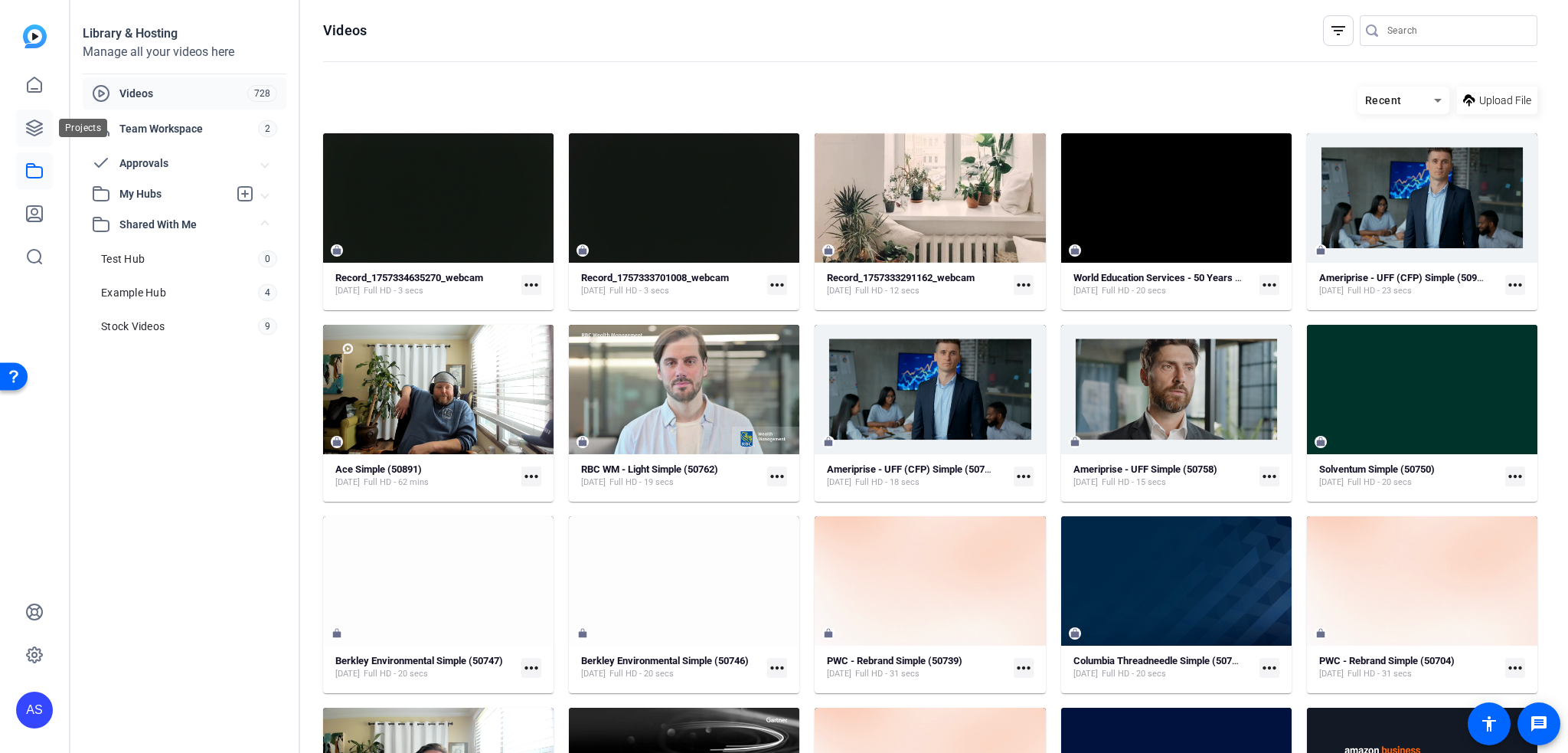
click at [36, 128] on icon at bounding box center [35, 128] width 19 height 19
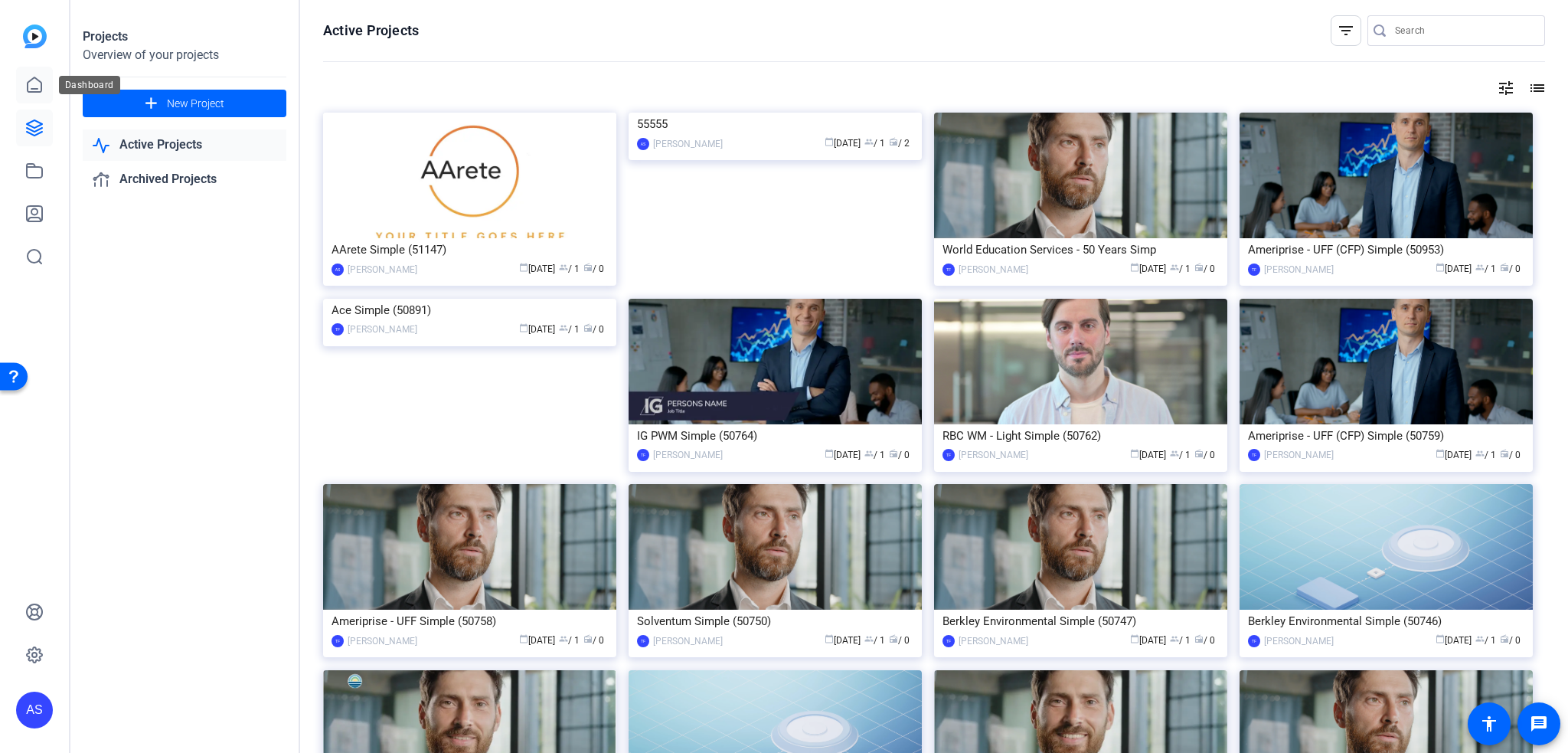
click at [36, 79] on icon at bounding box center [34, 84] width 14 height 14
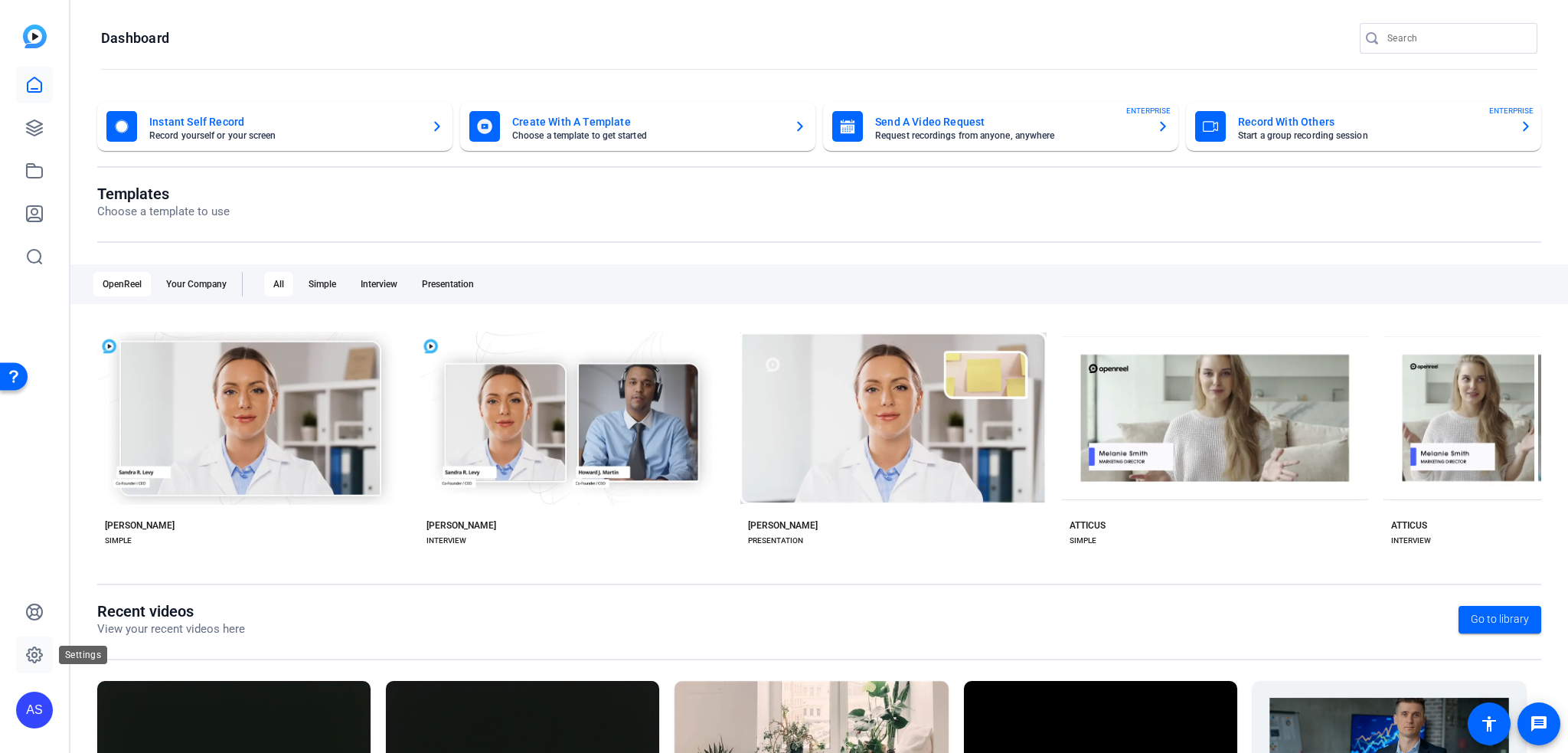
click at [39, 649] on icon at bounding box center [35, 655] width 19 height 19
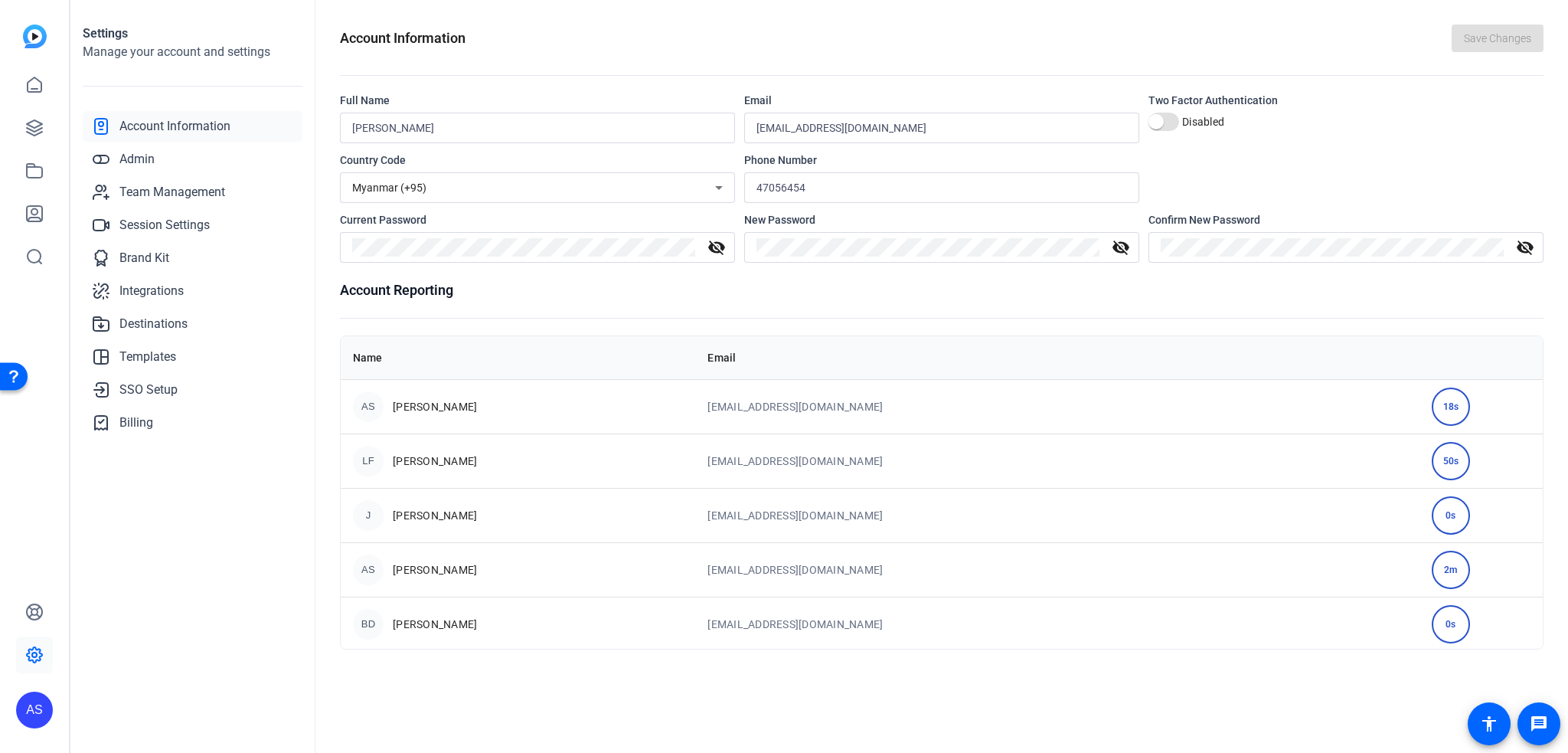
click at [13, 369] on div "Open Resource Center" at bounding box center [14, 375] width 12 height 12
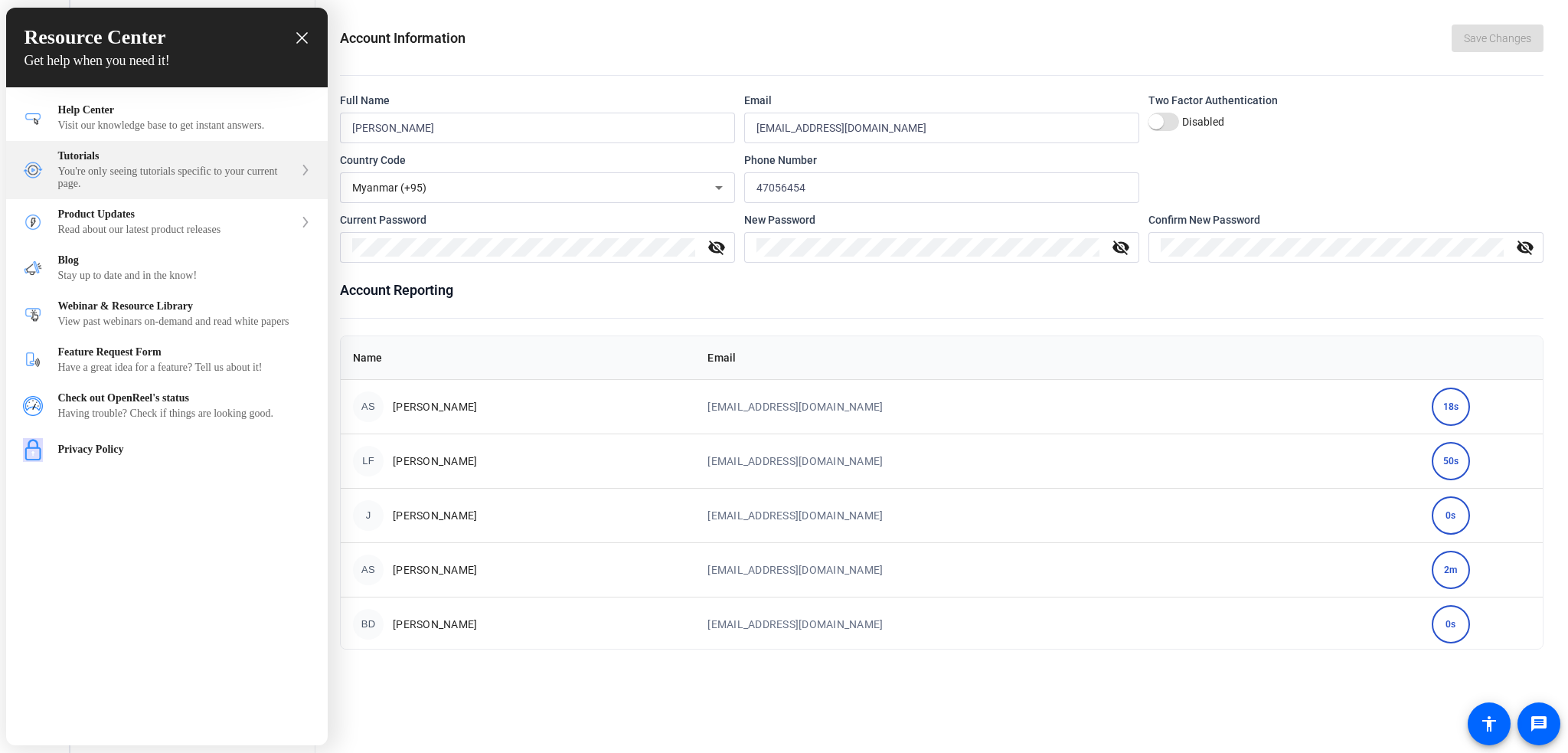
click at [173, 169] on div "You're only seeing tutorials specific to your current page." at bounding box center [176, 177] width 236 height 25
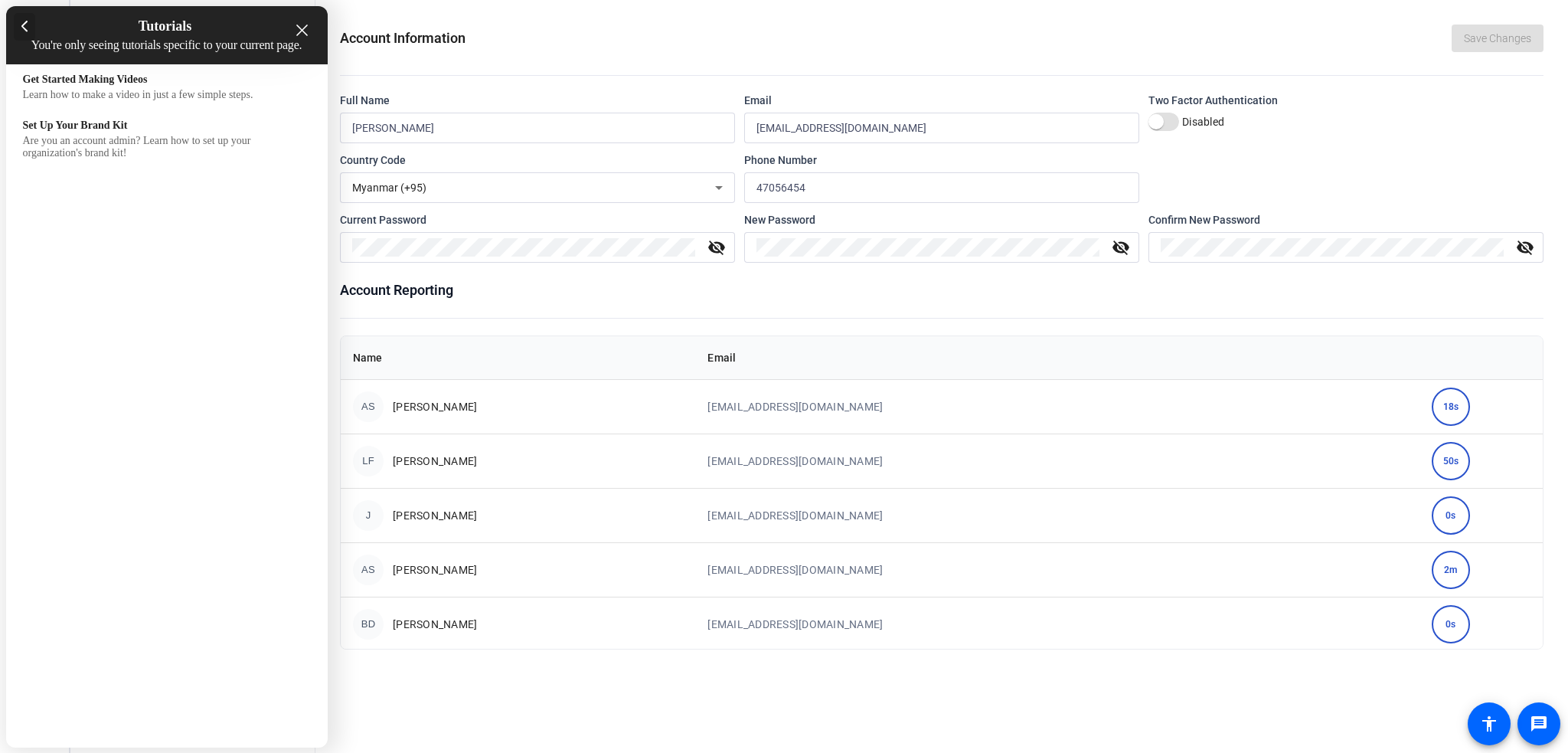
click at [26, 25] on icon at bounding box center [25, 26] width 7 height 12
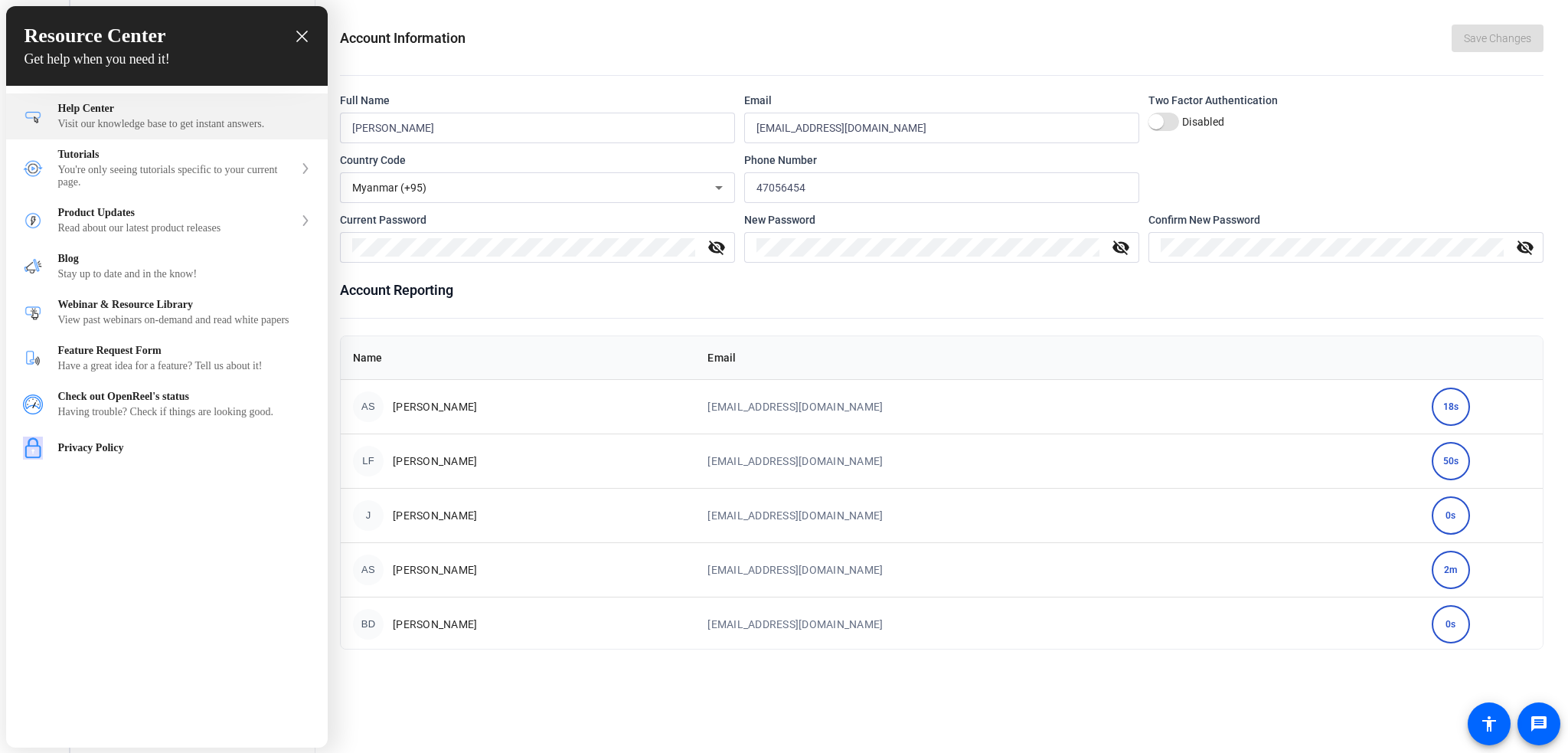
click at [187, 126] on div "Visit our knowledge base to get instant answers." at bounding box center [185, 124] width 253 height 12
